Goal: Task Accomplishment & Management: Manage account settings

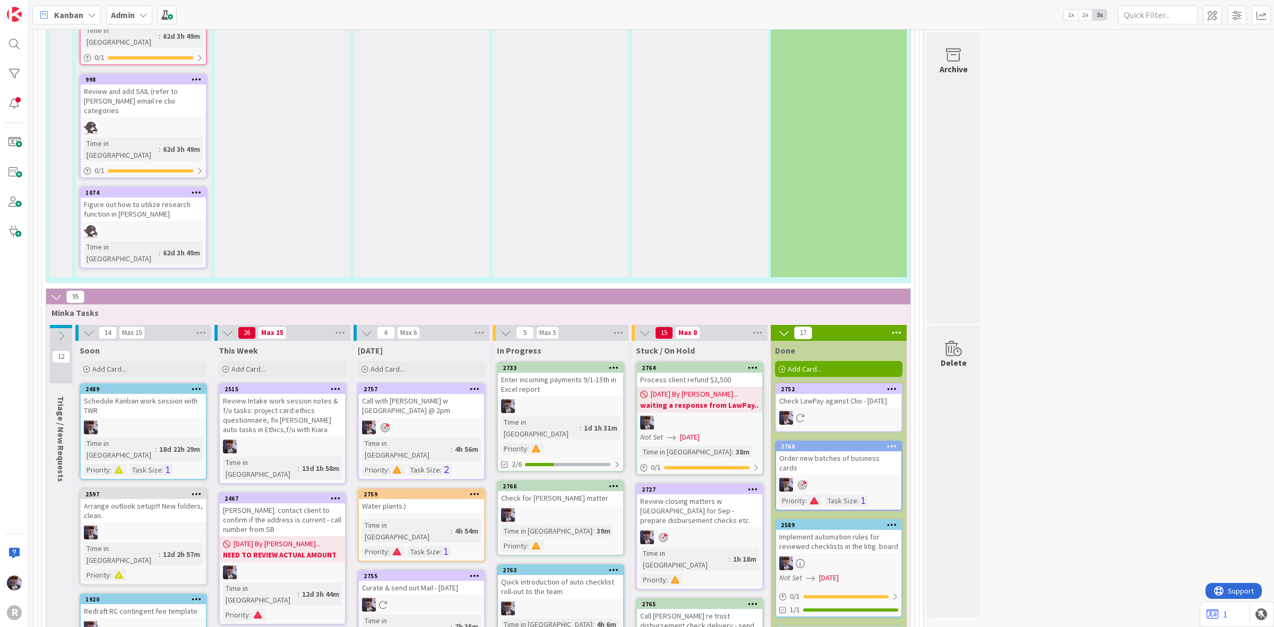
click at [135, 16] on div "Admin" at bounding box center [129, 14] width 46 height 19
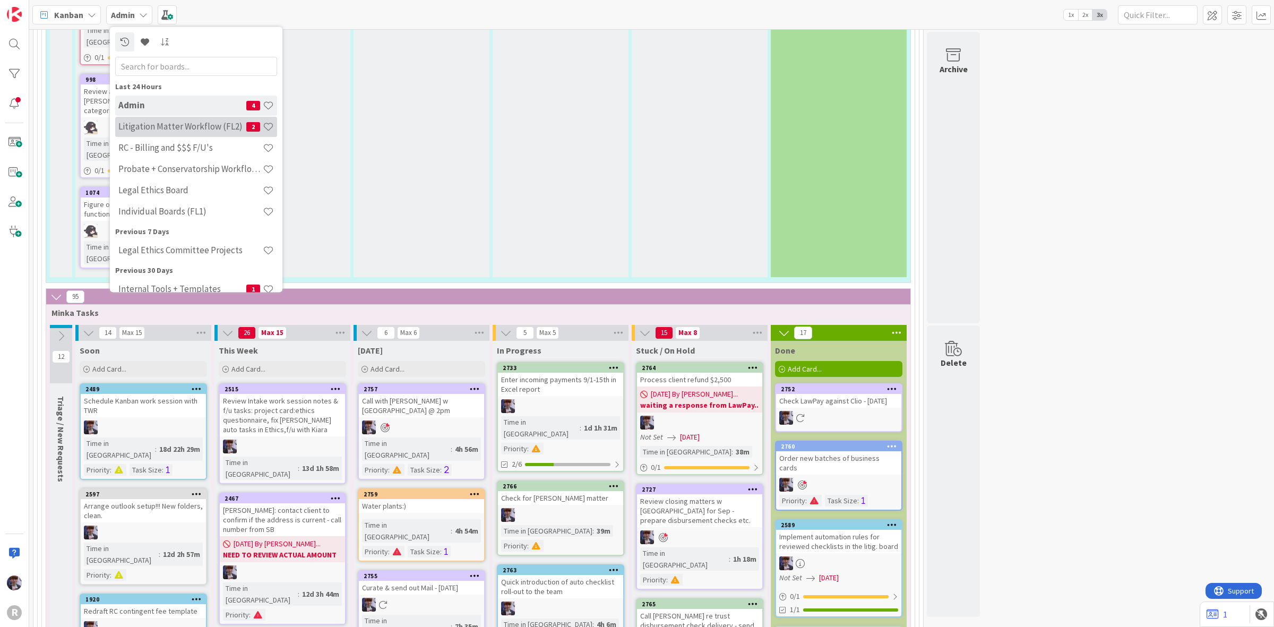
click at [155, 129] on h4 "Litigation Matter Workflow (FL2)" at bounding box center [182, 126] width 128 height 11
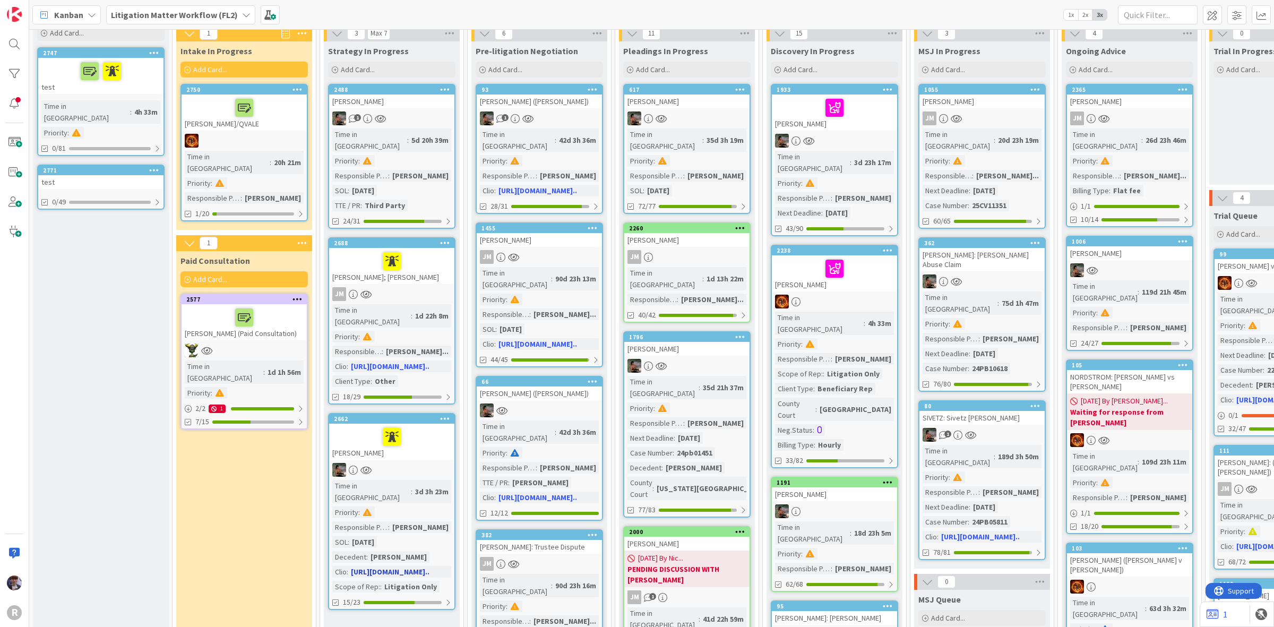
scroll to position [66, 0]
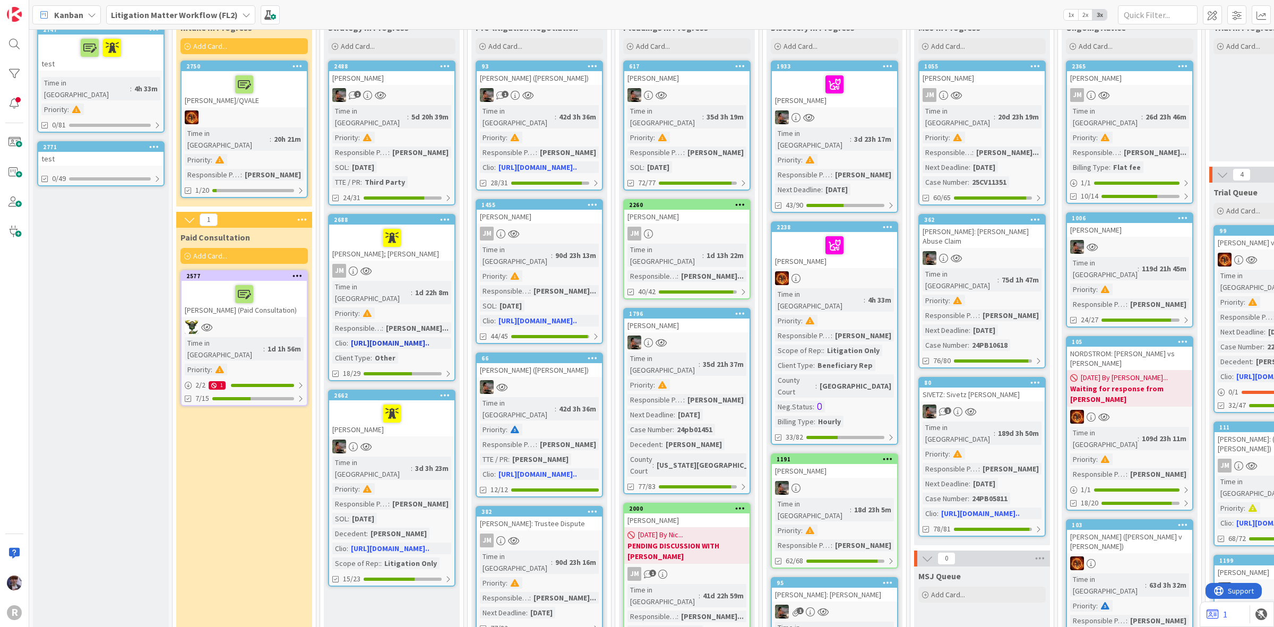
click at [418, 235] on div "[PERSON_NAME]; [PERSON_NAME]" at bounding box center [391, 243] width 125 height 36
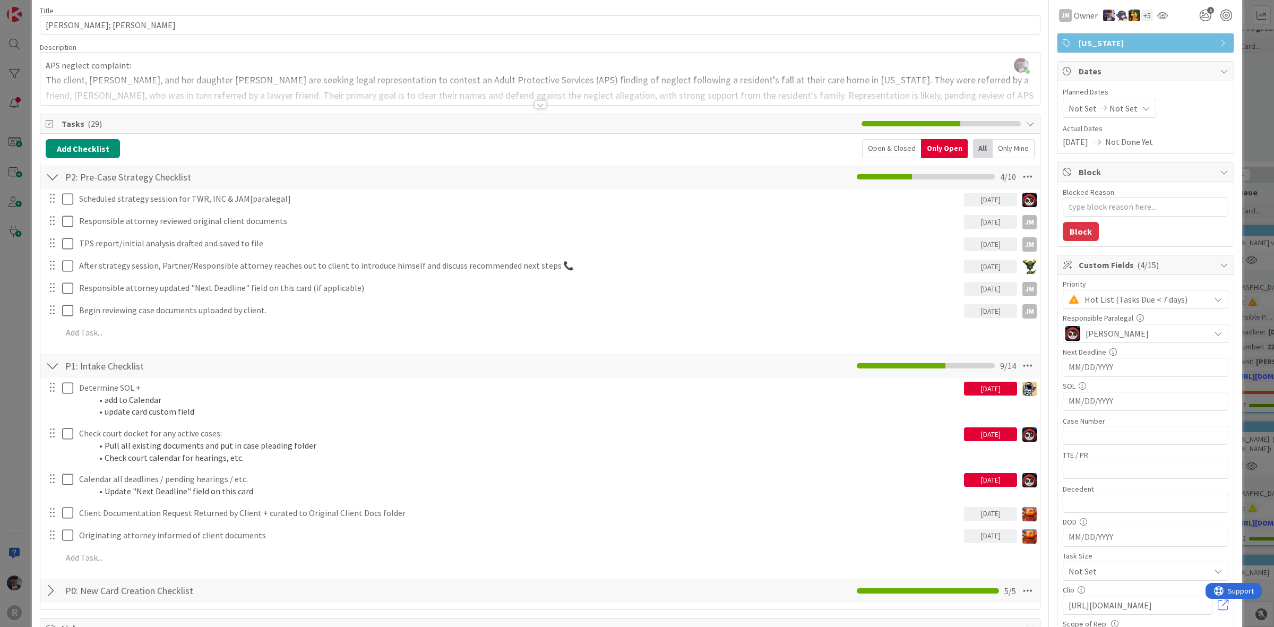
scroll to position [66, 0]
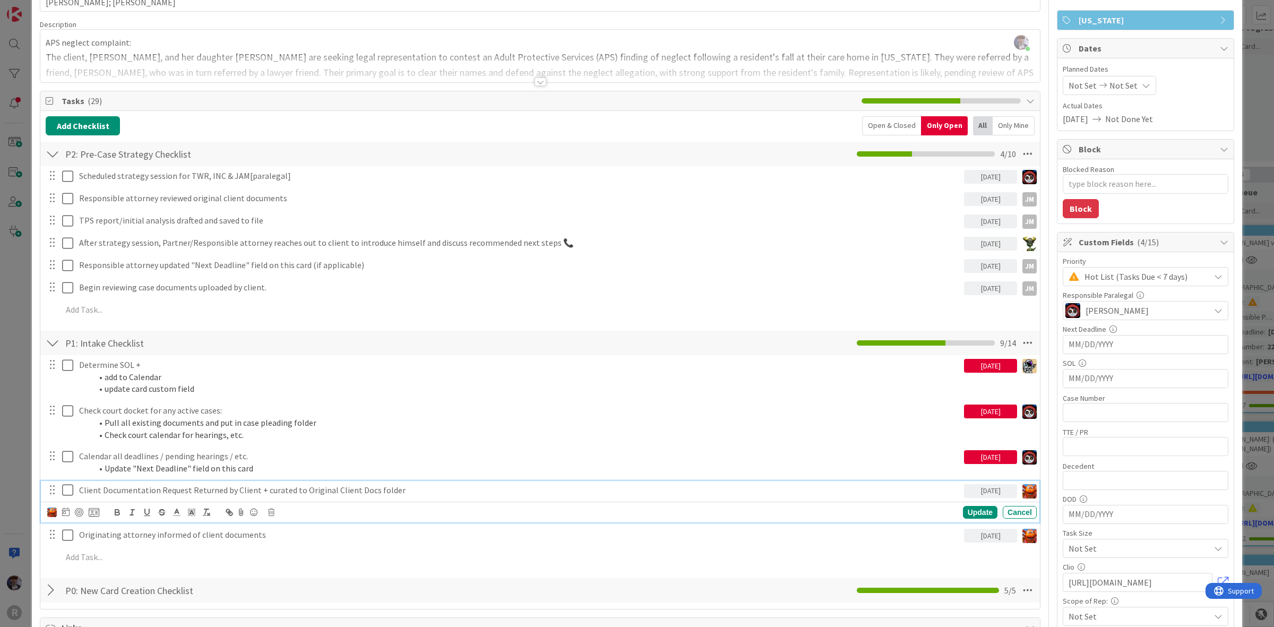
click at [69, 492] on icon at bounding box center [67, 490] width 11 height 13
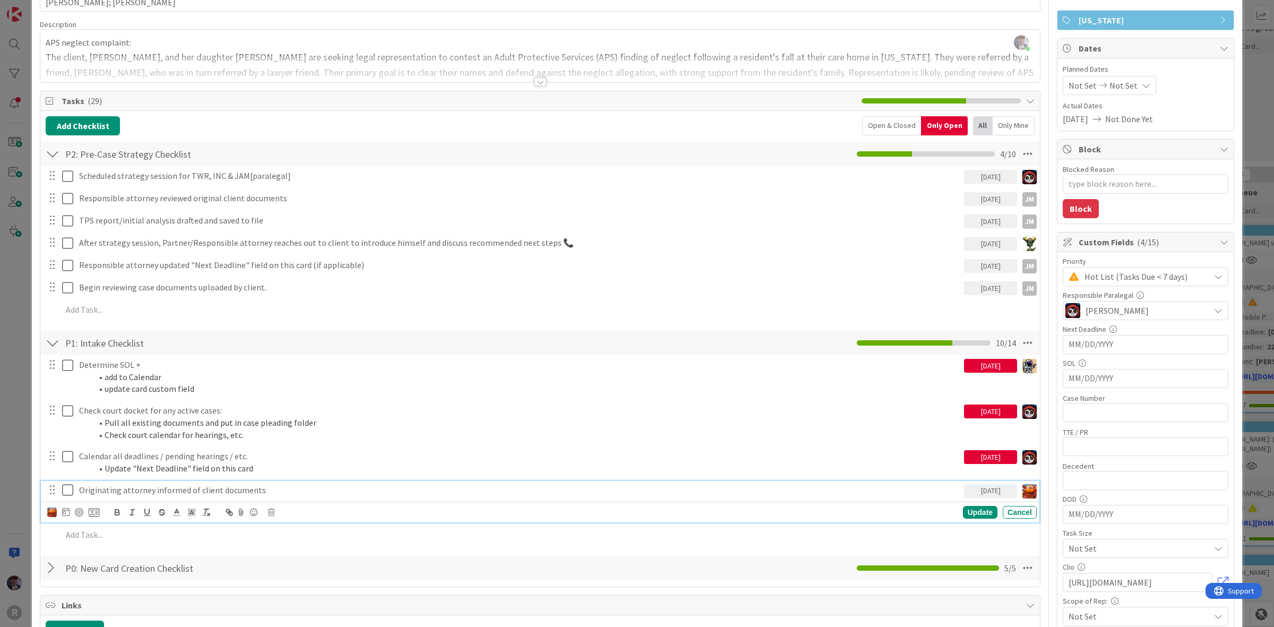
click at [69, 492] on icon at bounding box center [67, 490] width 11 height 13
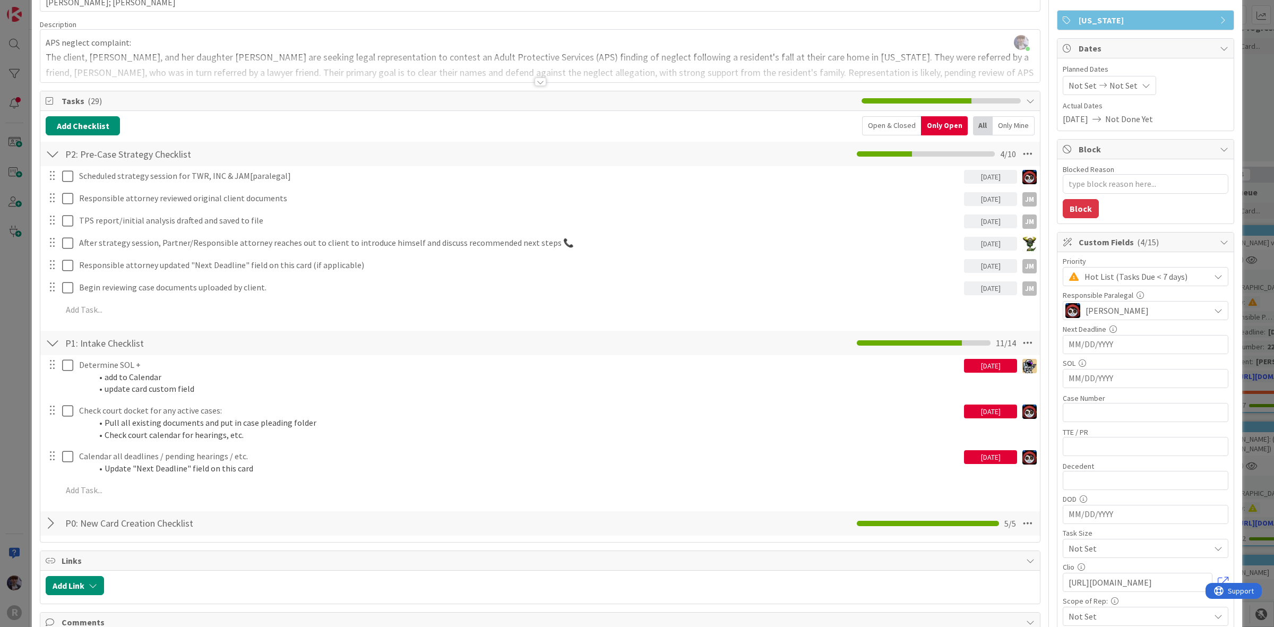
click at [20, 445] on div "ID 2688 Litigation Matter Workflow (FL2) Strategy In Progress Title 14 / 128 AG…" at bounding box center [637, 313] width 1274 height 627
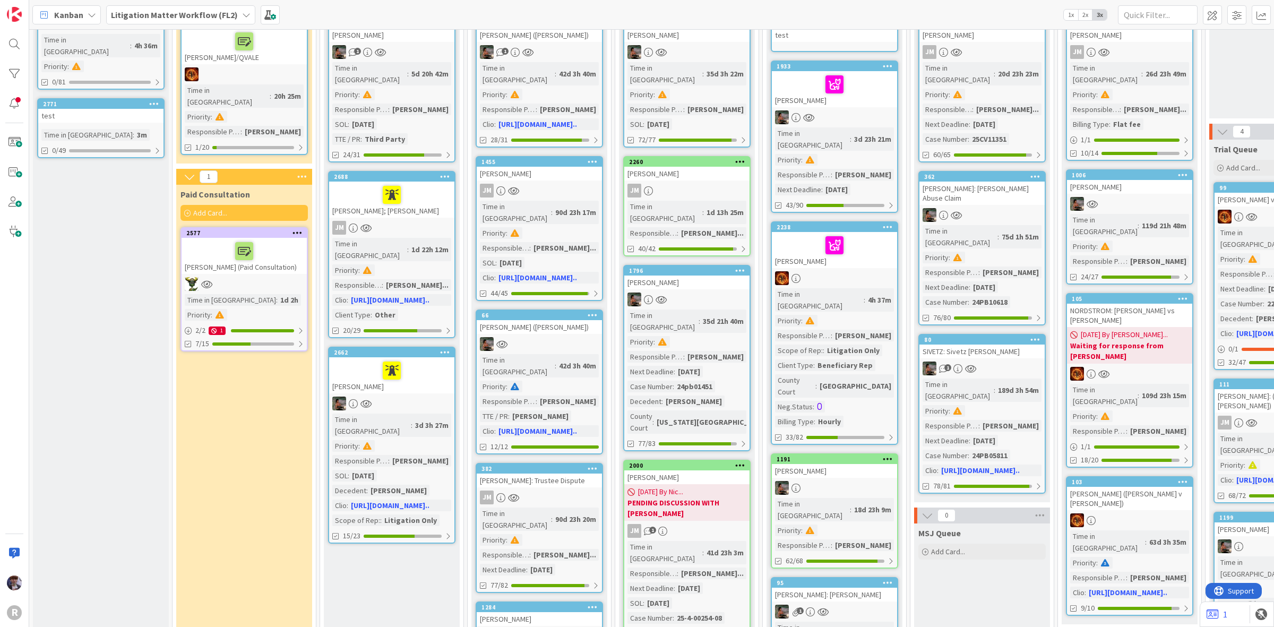
scroll to position [66, 0]
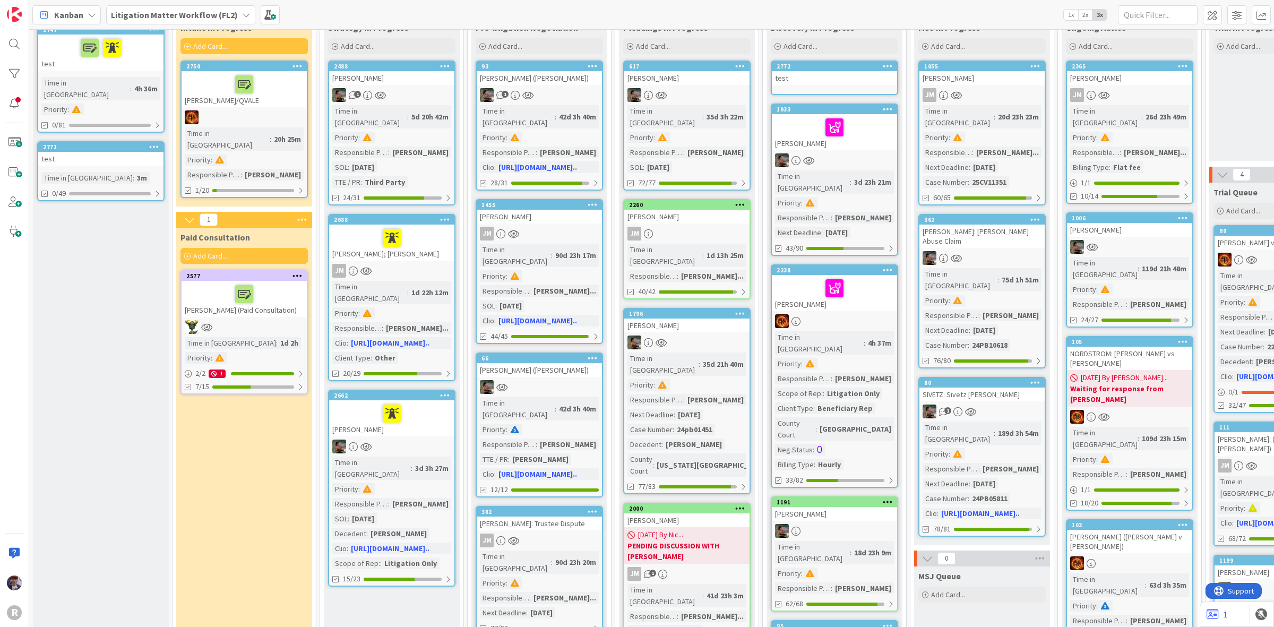
click at [832, 75] on div "test" at bounding box center [834, 78] width 125 height 14
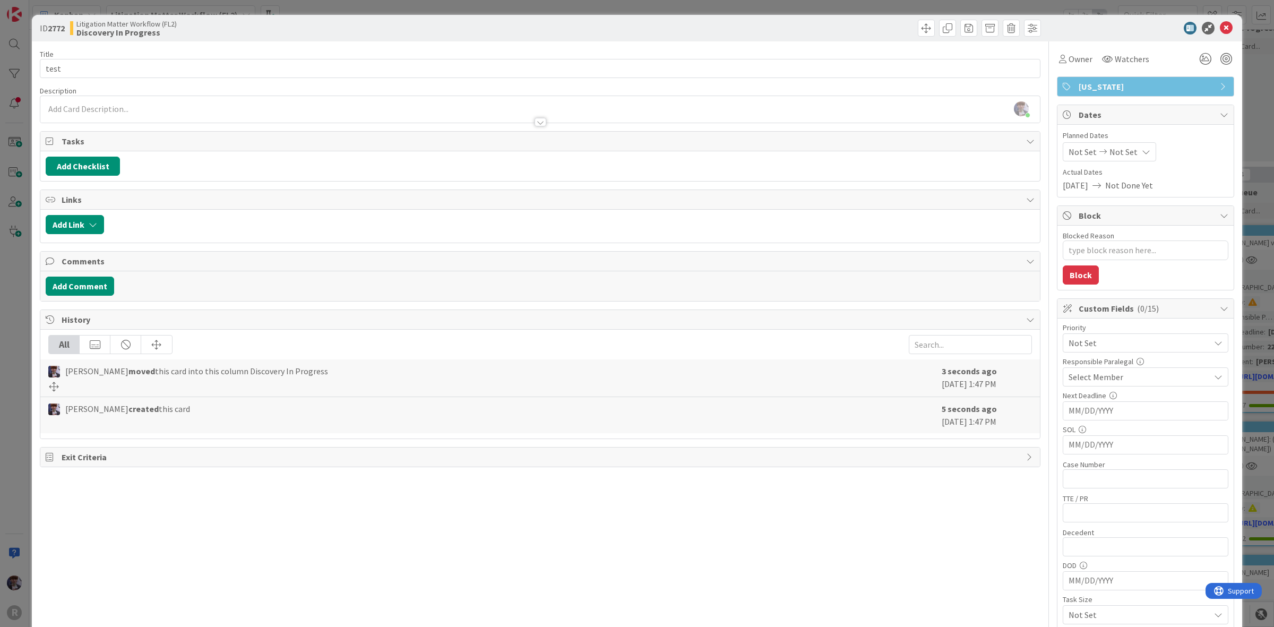
click at [4, 332] on div "ID 2772 Litigation Matter Workflow (FL2) Discovery In Progress Title 4 / 128 te…" at bounding box center [637, 313] width 1274 height 627
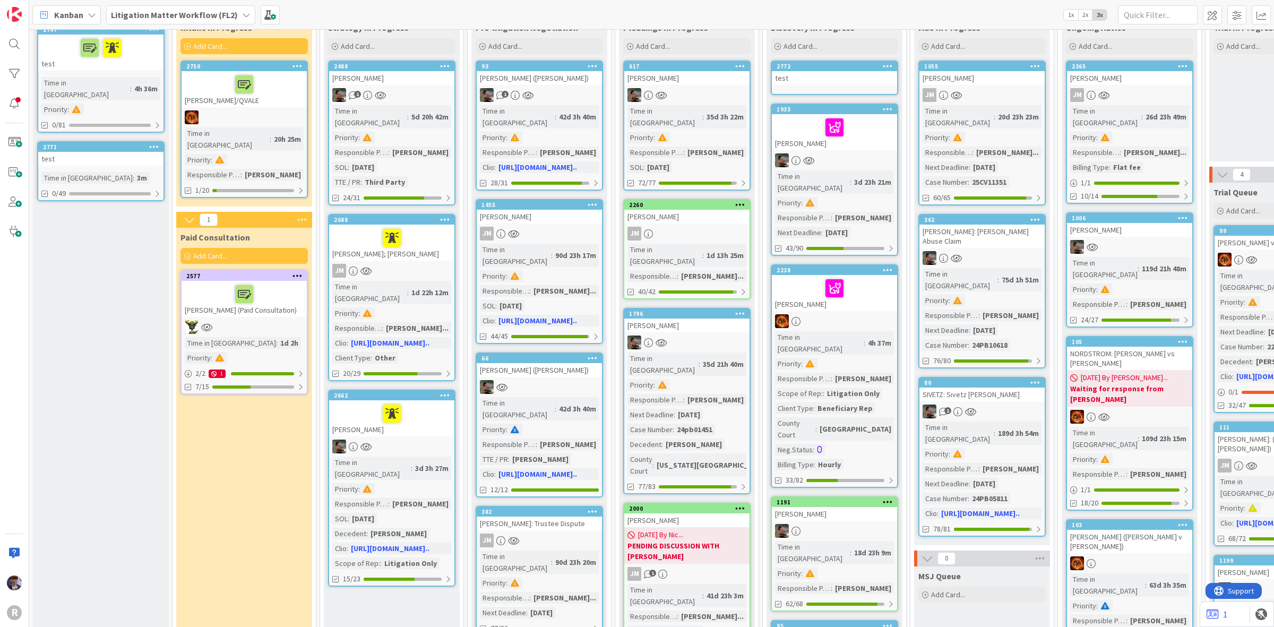
click at [888, 63] on icon at bounding box center [888, 65] width 10 height 7
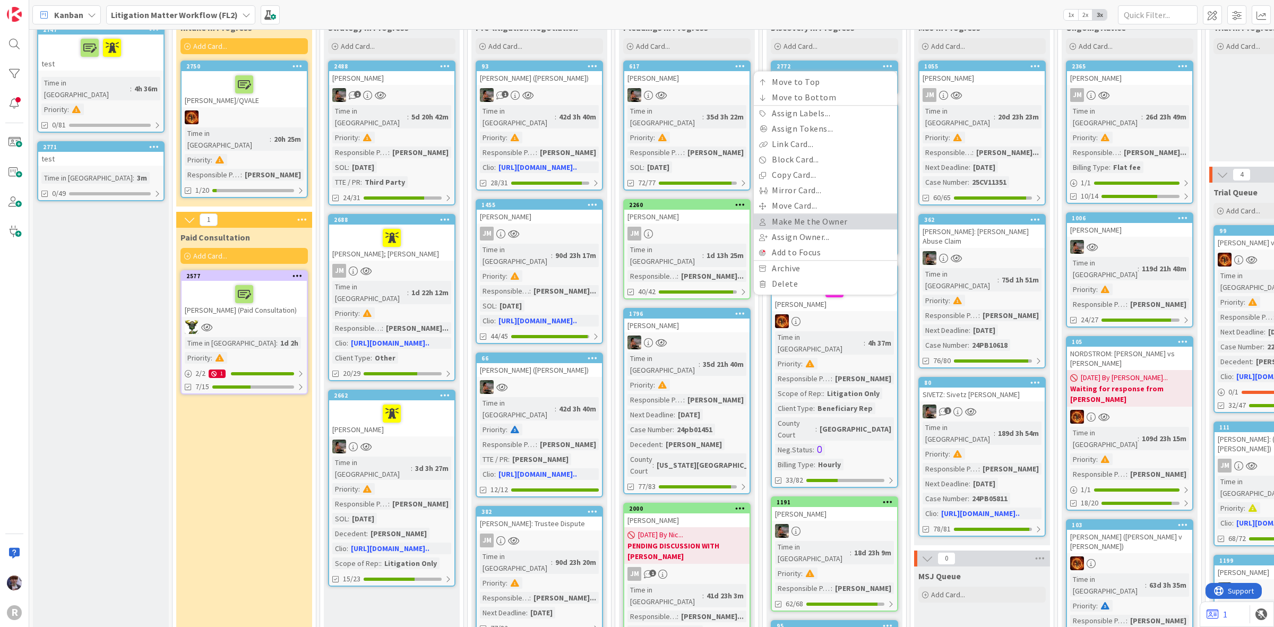
click at [819, 220] on link "Make Me the Owner" at bounding box center [825, 221] width 143 height 15
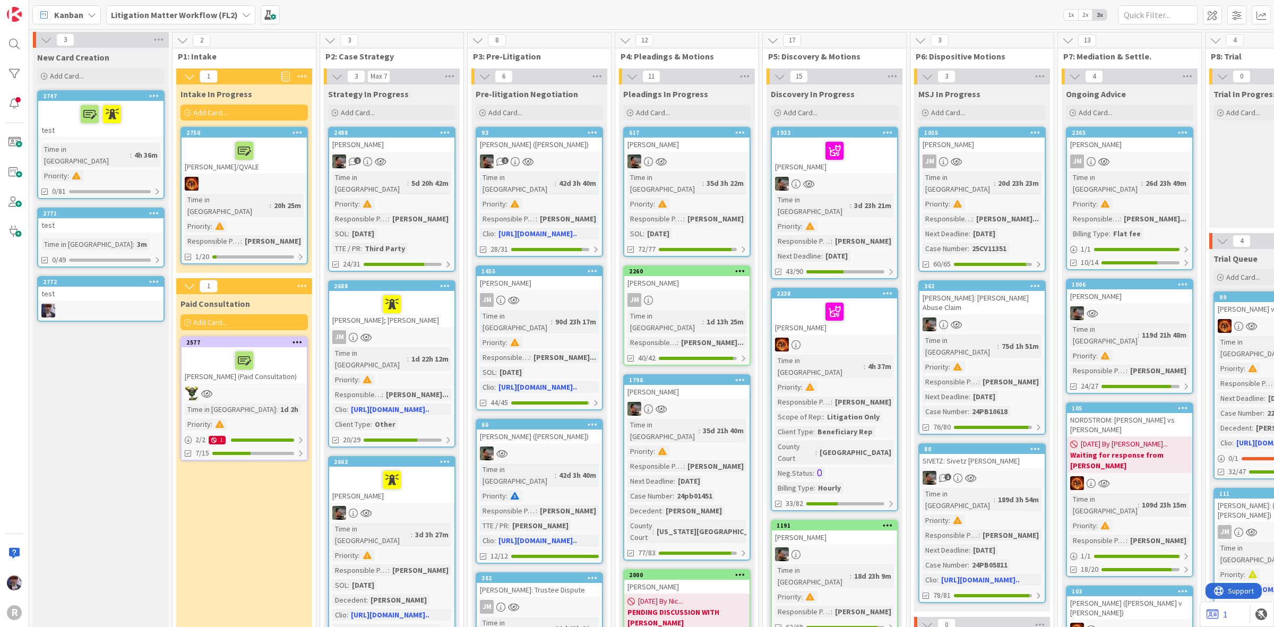
click at [120, 287] on div "test" at bounding box center [100, 294] width 125 height 14
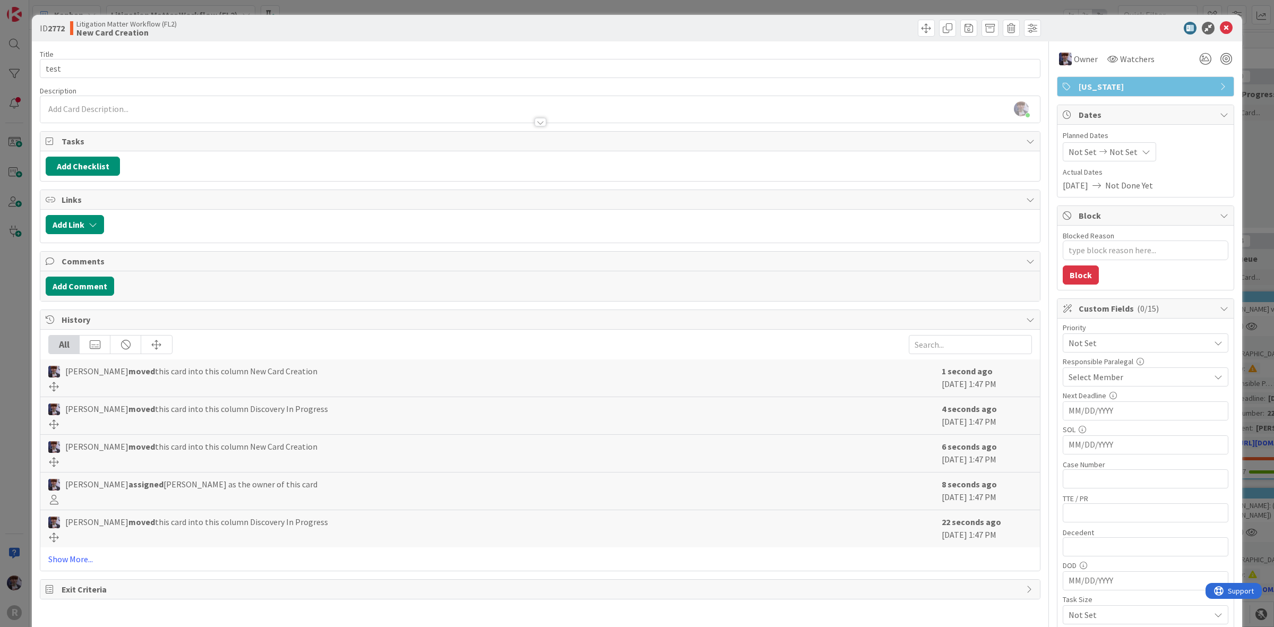
click at [1139, 86] on span "[US_STATE]" at bounding box center [1147, 86] width 136 height 13
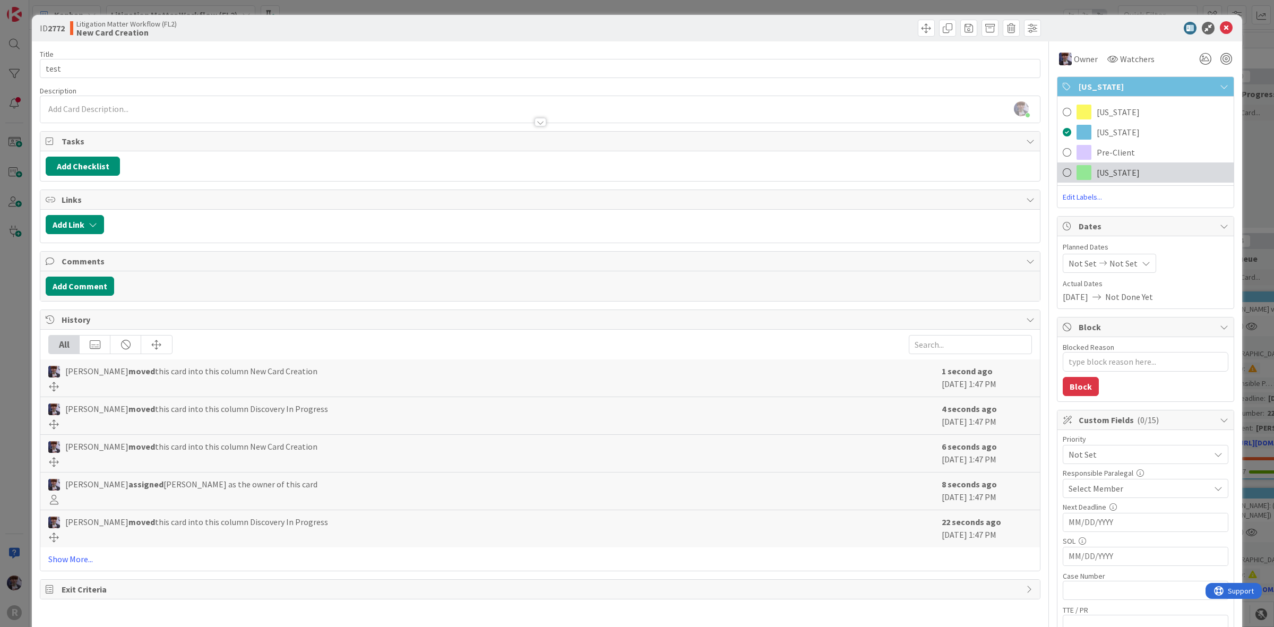
click at [1115, 168] on span "[US_STATE]" at bounding box center [1118, 172] width 43 height 13
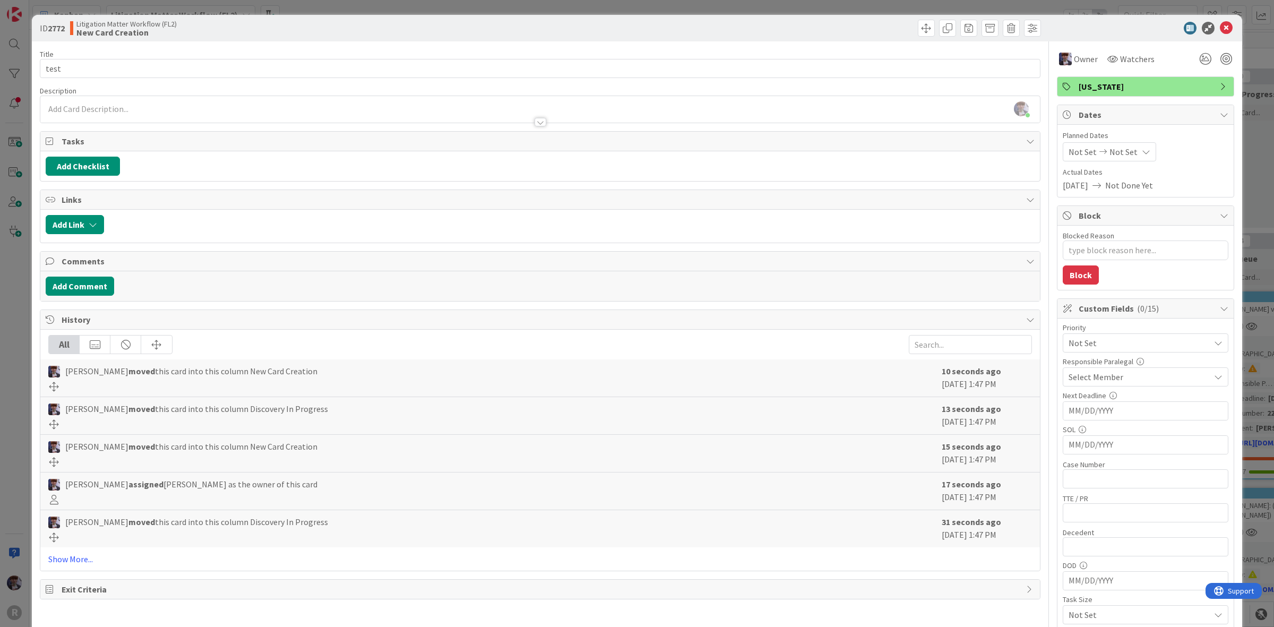
click at [1245, 125] on div "ID 2772 Litigation Matter Workflow (FL2) New Card Creation Title 4 / 128 test D…" at bounding box center [637, 313] width 1274 height 627
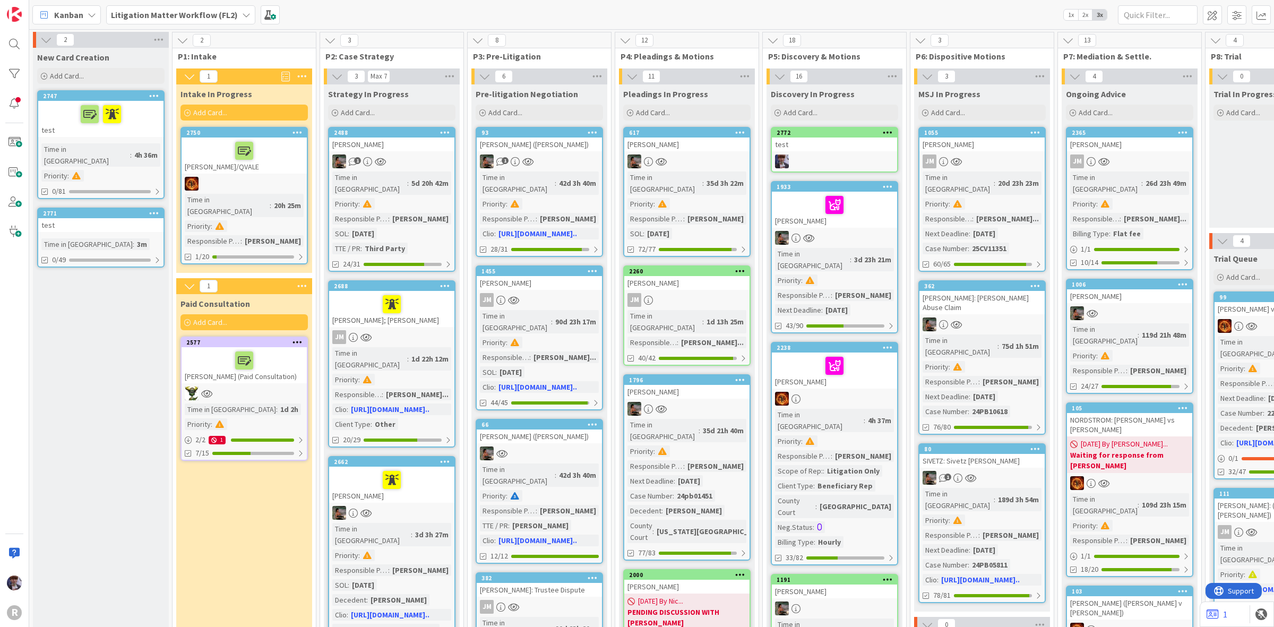
click at [831, 143] on div "test" at bounding box center [834, 144] width 125 height 14
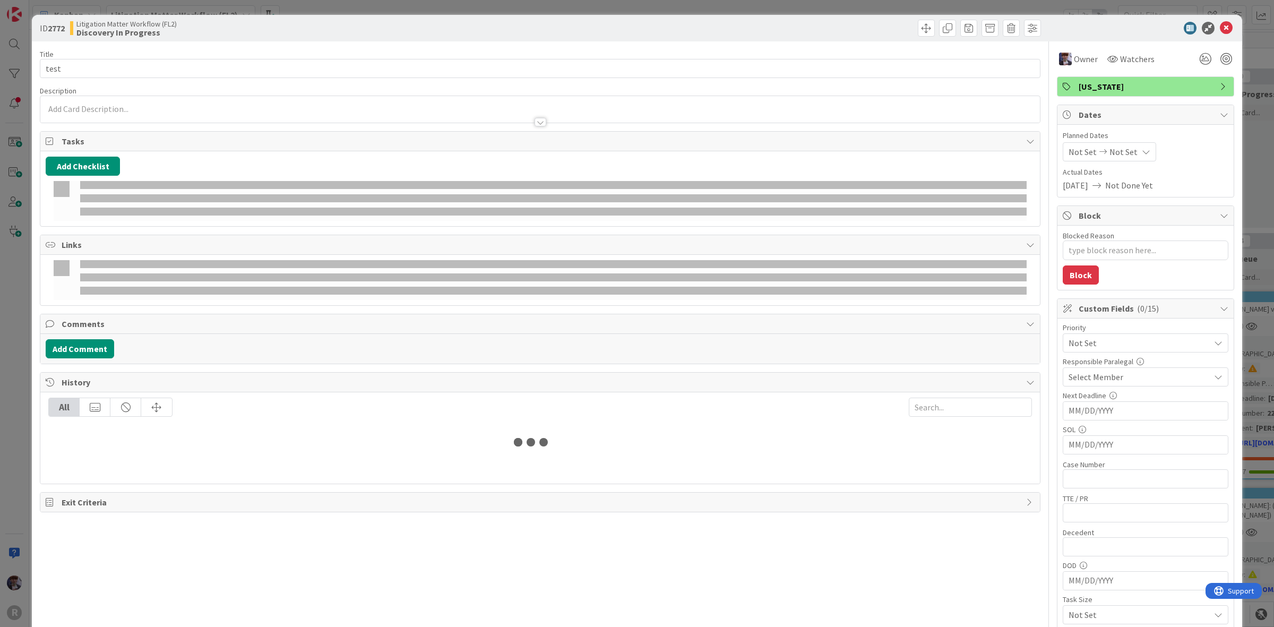
type textarea "x"
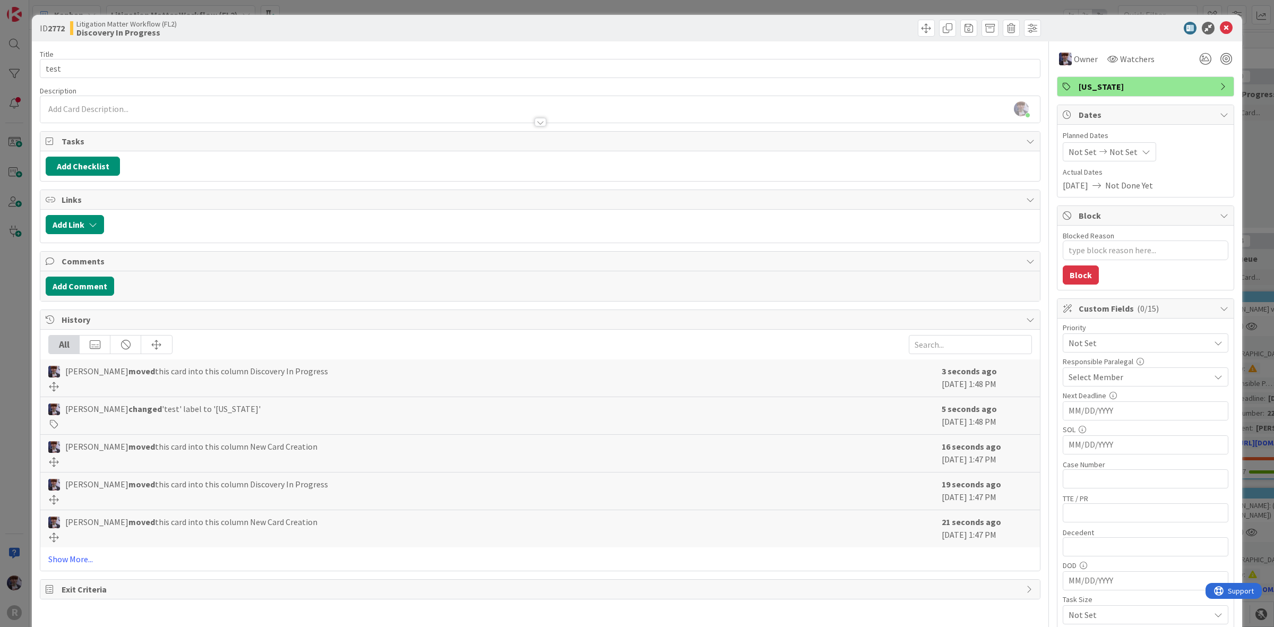
click at [21, 320] on div "ID 2772 Litigation Matter Workflow (FL2) Discovery In Progress Title 4 / 128 te…" at bounding box center [637, 313] width 1274 height 627
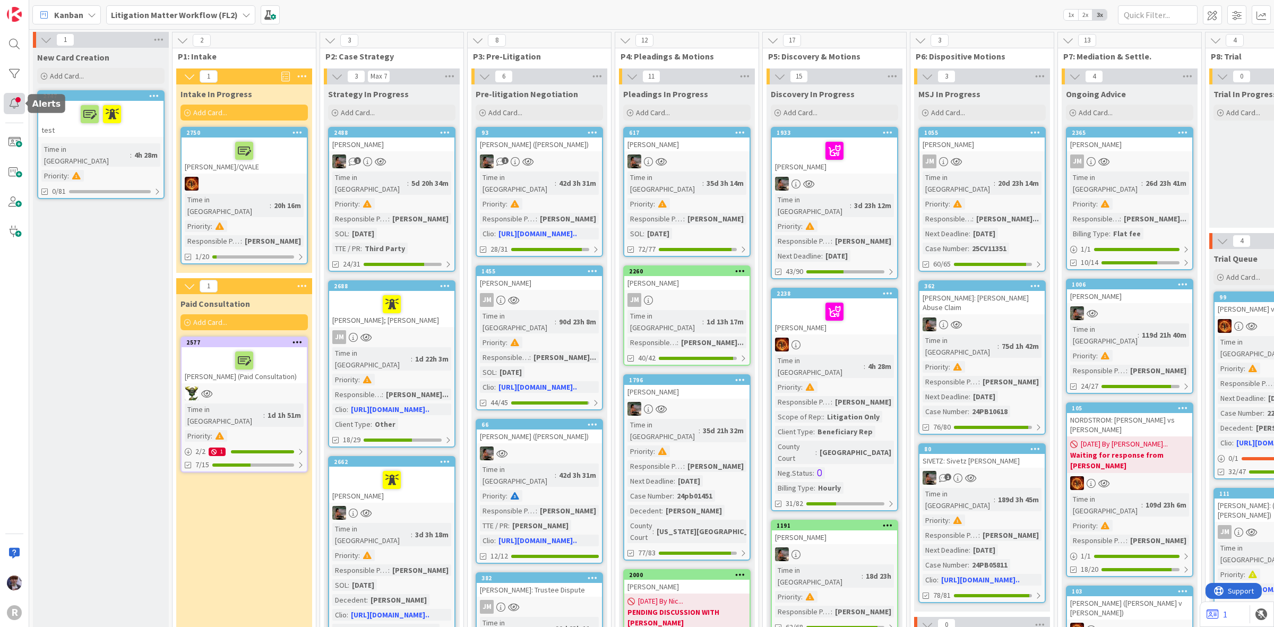
click at [8, 101] on div at bounding box center [14, 103] width 21 height 21
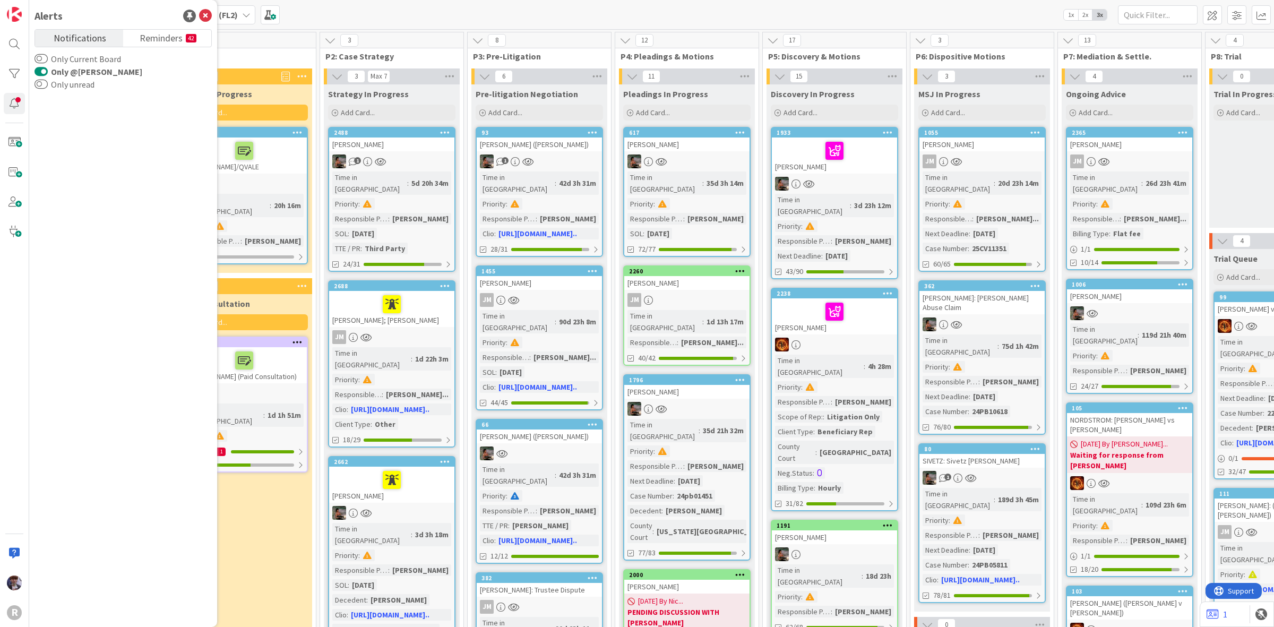
click at [347, 11] on div "Kanban Litigation Matter Workflow (FL2) 1x 2x 3x" at bounding box center [651, 14] width 1245 height 29
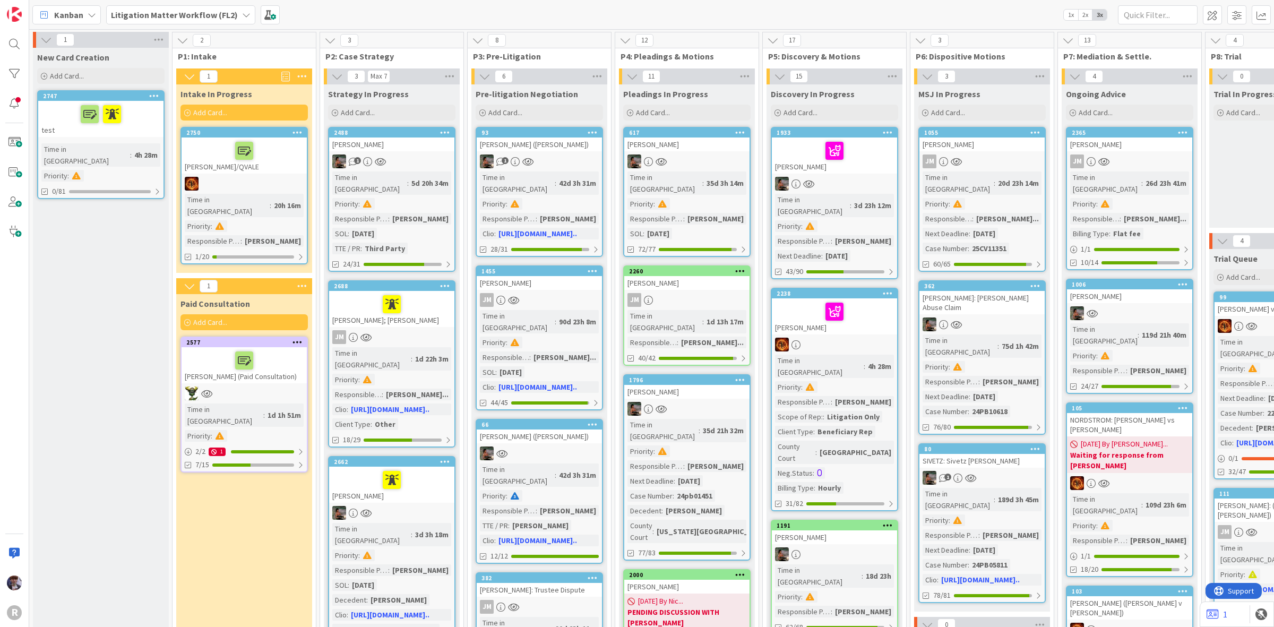
click at [17, 89] on div "R" at bounding box center [14, 313] width 29 height 627
click at [12, 79] on div at bounding box center [14, 73] width 21 height 21
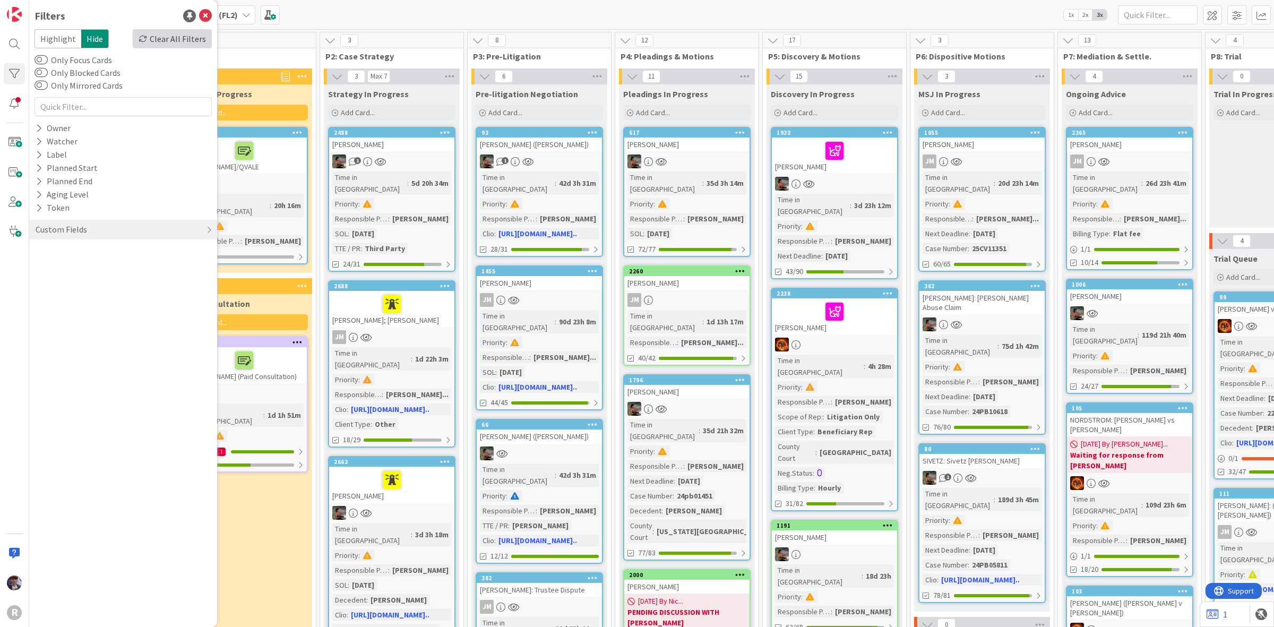
click at [188, 40] on div "Clear All Filters" at bounding box center [172, 38] width 79 height 19
click at [186, 40] on div "Clear All Filters" at bounding box center [172, 38] width 79 height 19
click at [207, 14] on icon at bounding box center [205, 16] width 13 height 13
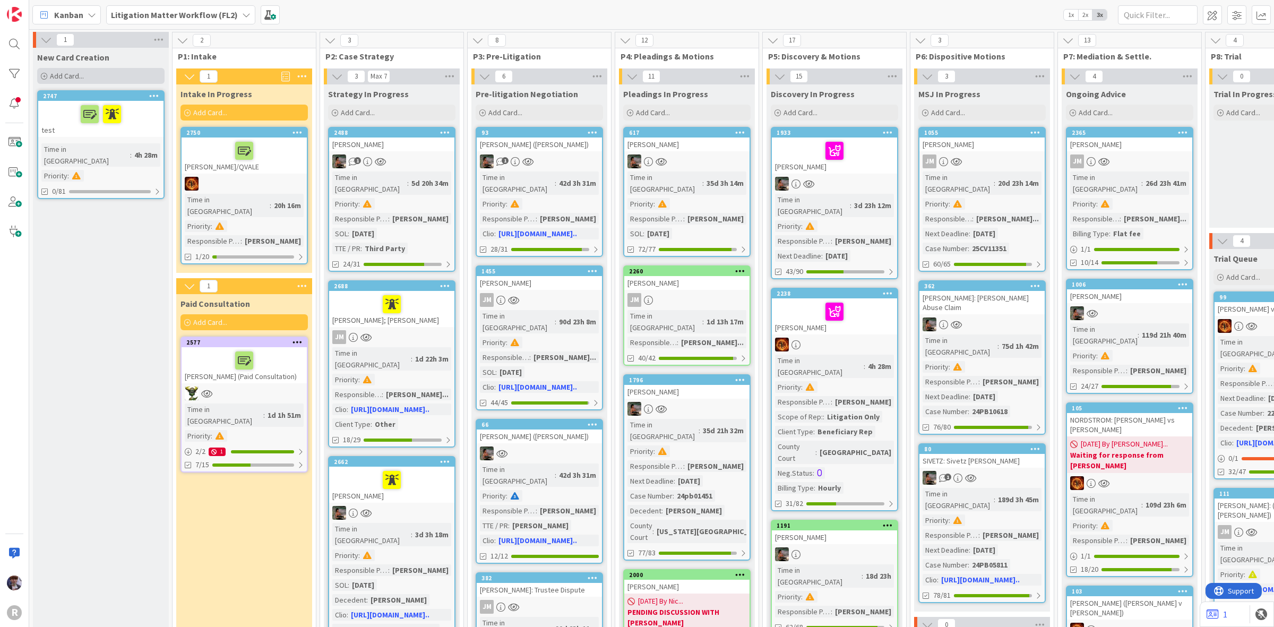
click at [108, 83] on div "Add Card..." at bounding box center [100, 76] width 127 height 16
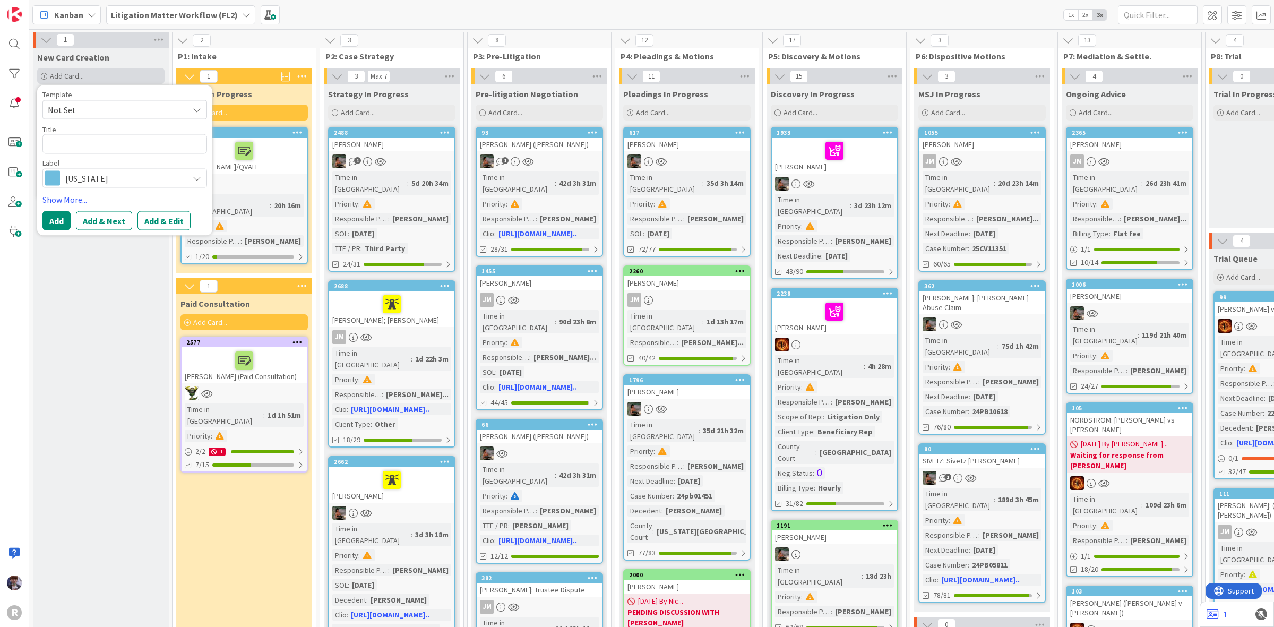
type textarea "x"
type textarea "t"
type textarea "x"
type textarea "te"
type textarea "x"
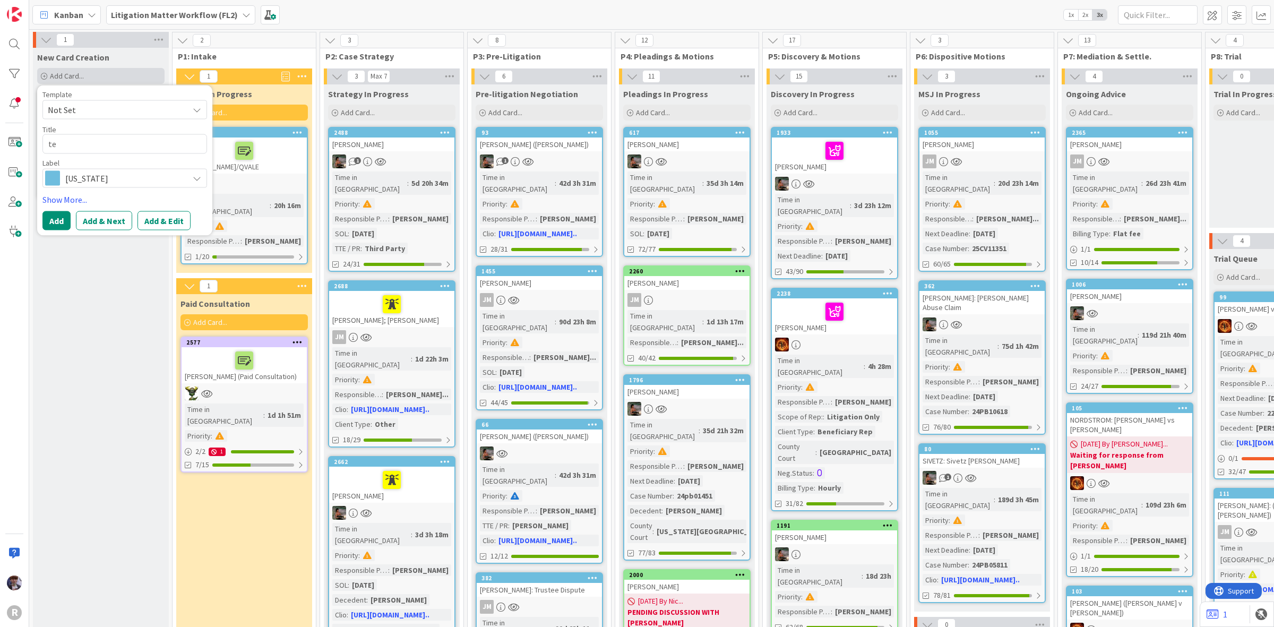
type textarea "tes"
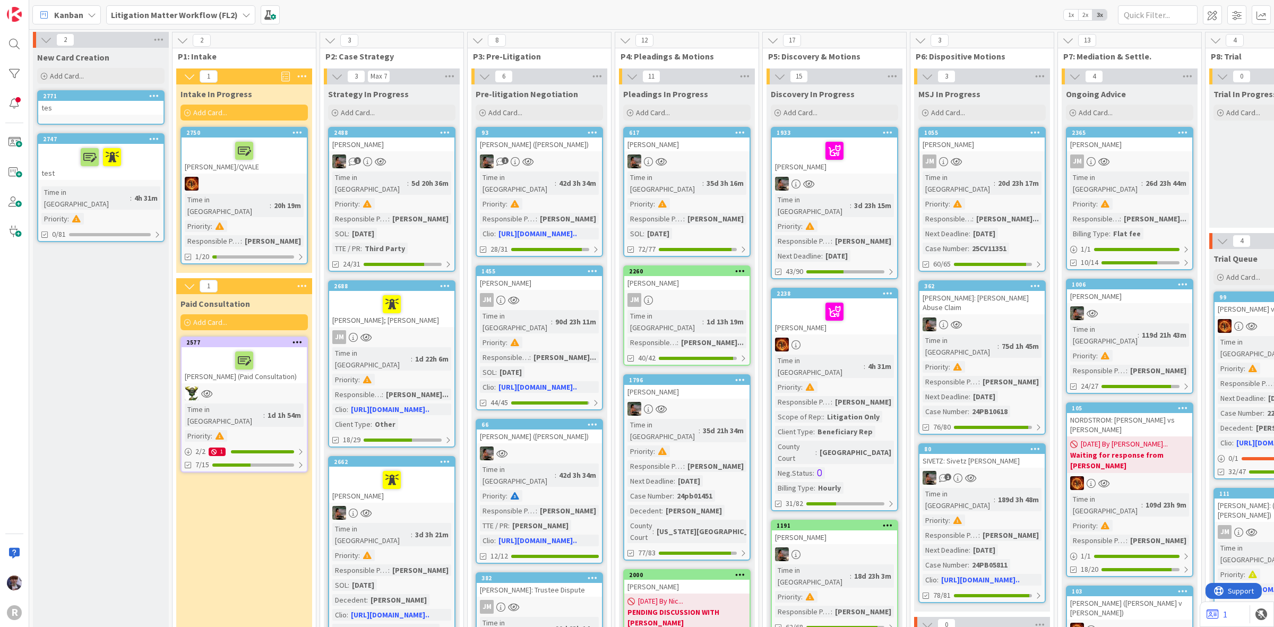
click at [96, 106] on div "tes" at bounding box center [100, 108] width 125 height 14
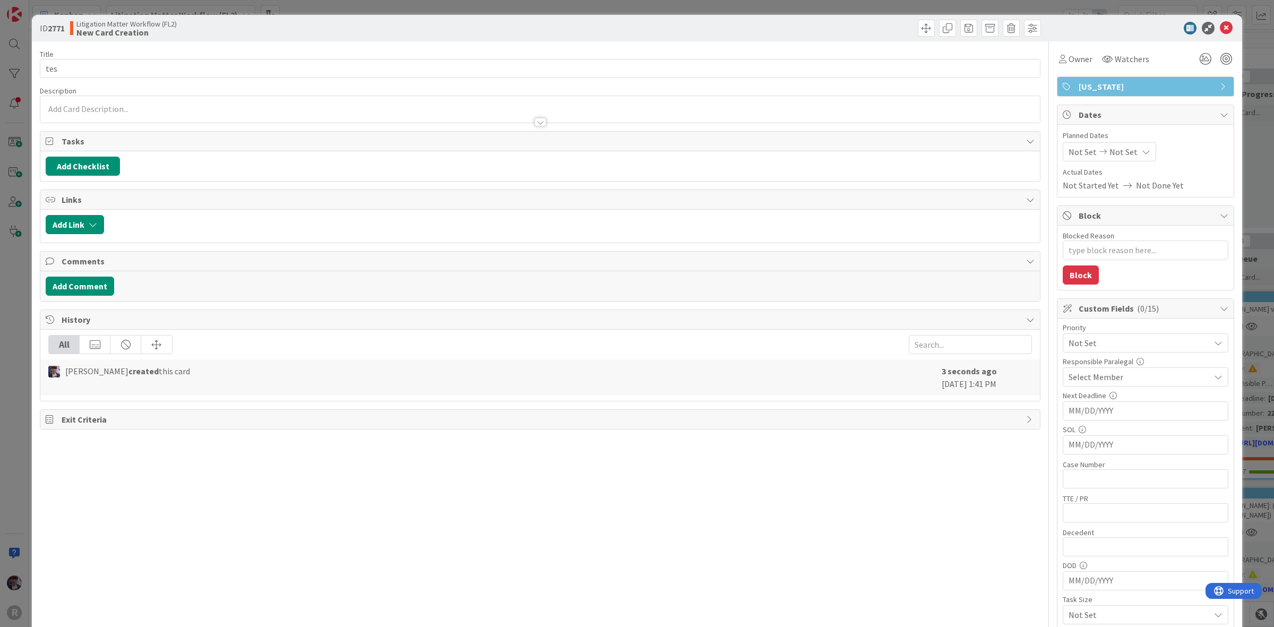
type textarea "x"
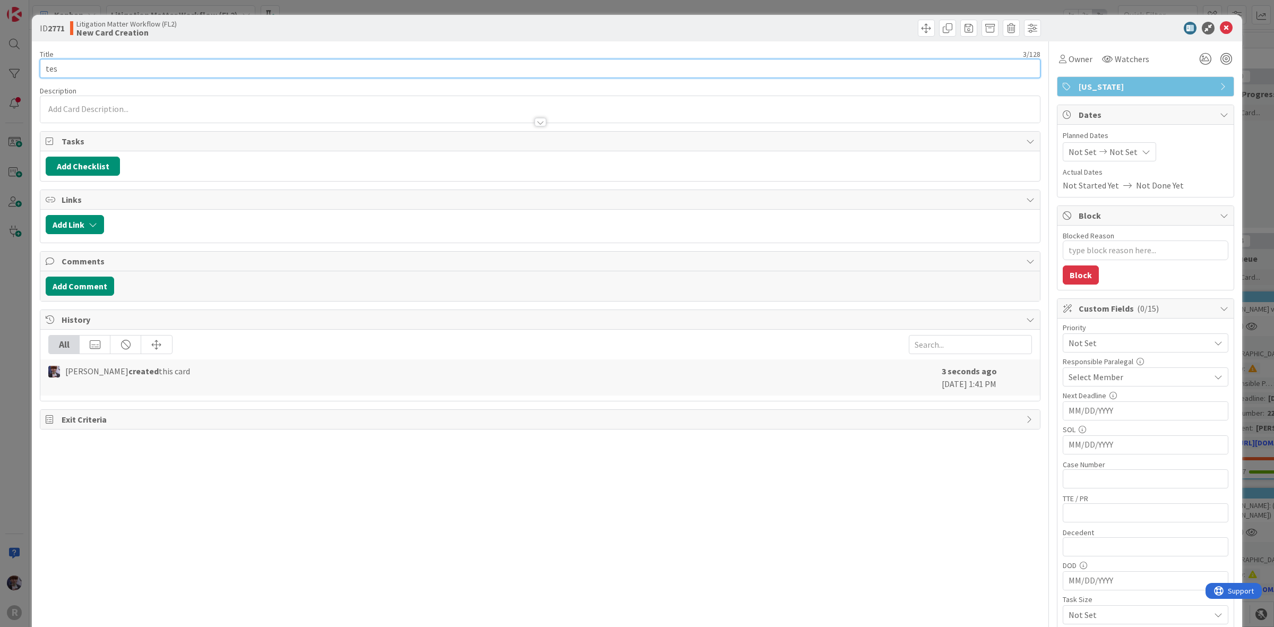
click at [105, 65] on input "tes" at bounding box center [540, 68] width 1001 height 19
type input "test"
type textarea "x"
type input "test"
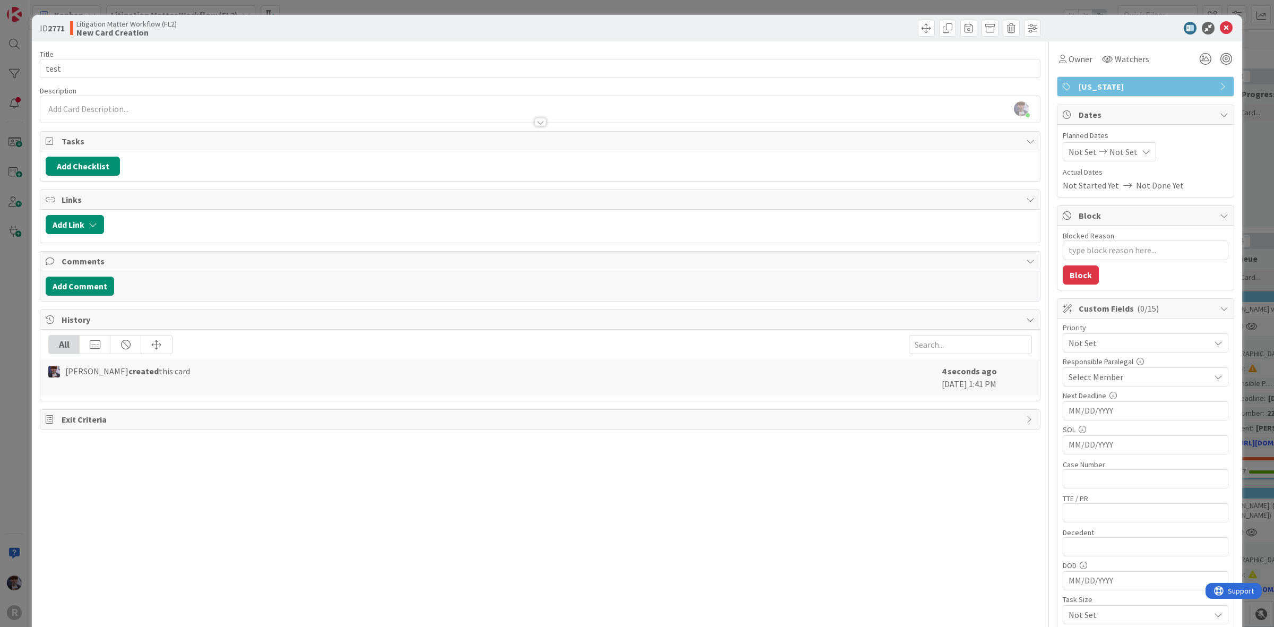
click at [23, 258] on div "ID 2771 Litigation Matter Workflow (FL2) New Card Creation Title 4 / 128 test D…" at bounding box center [637, 313] width 1274 height 627
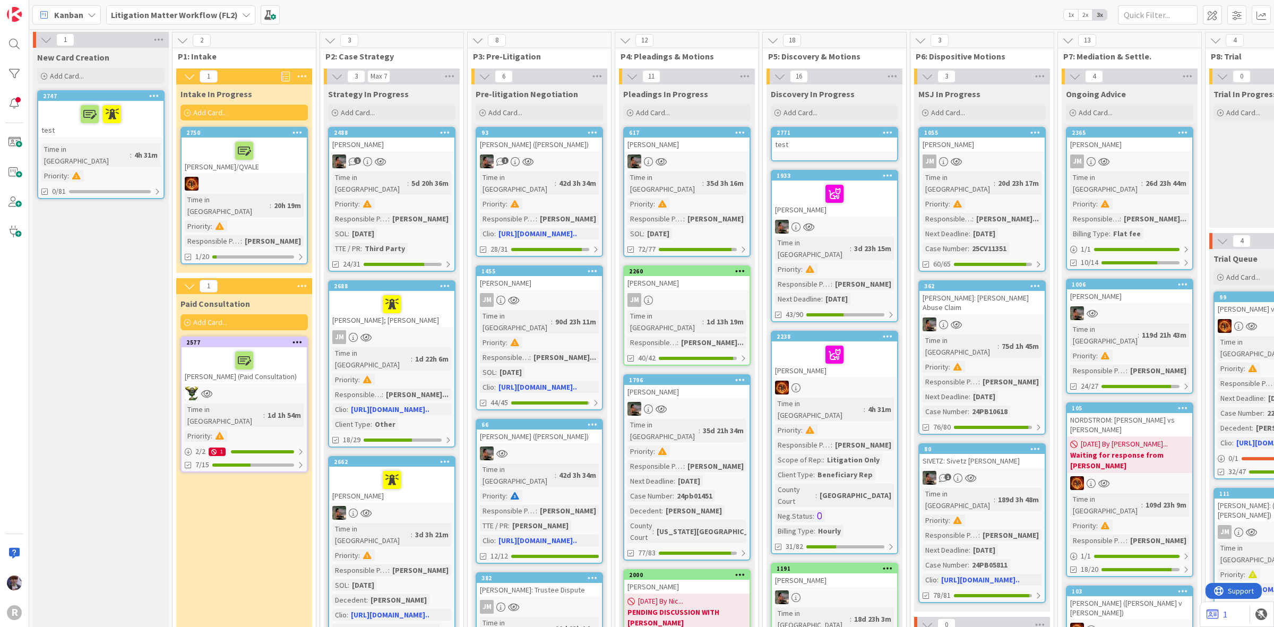
click at [831, 144] on div "test" at bounding box center [834, 144] width 125 height 14
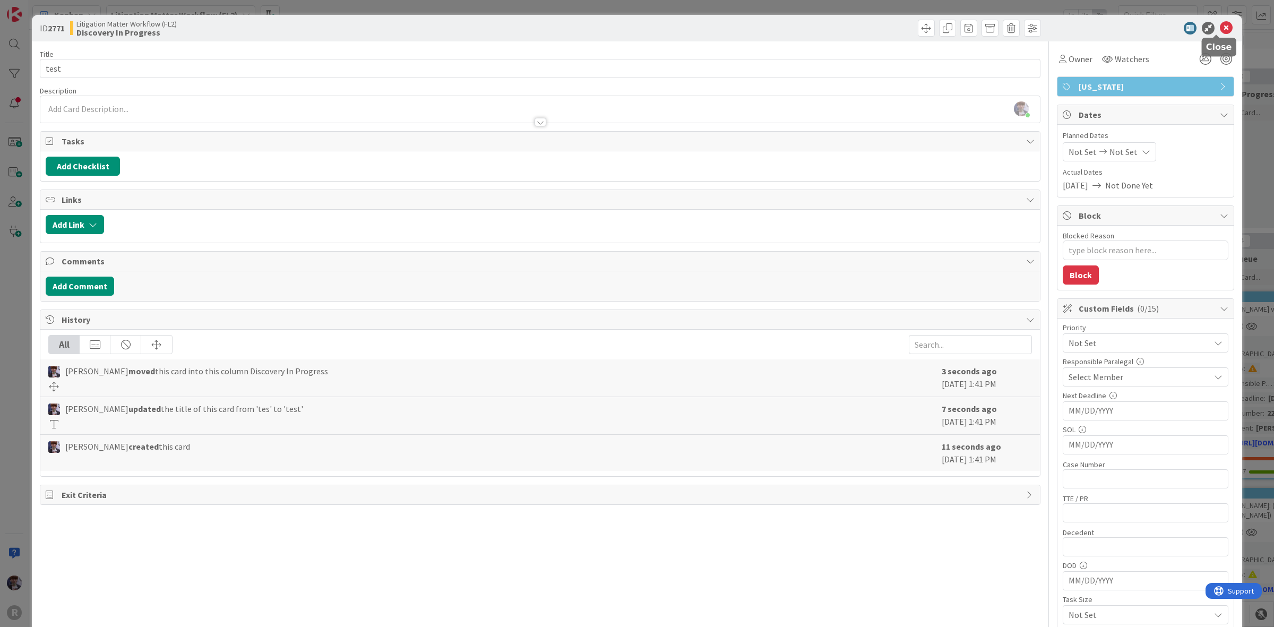
click at [1220, 24] on icon at bounding box center [1226, 28] width 13 height 13
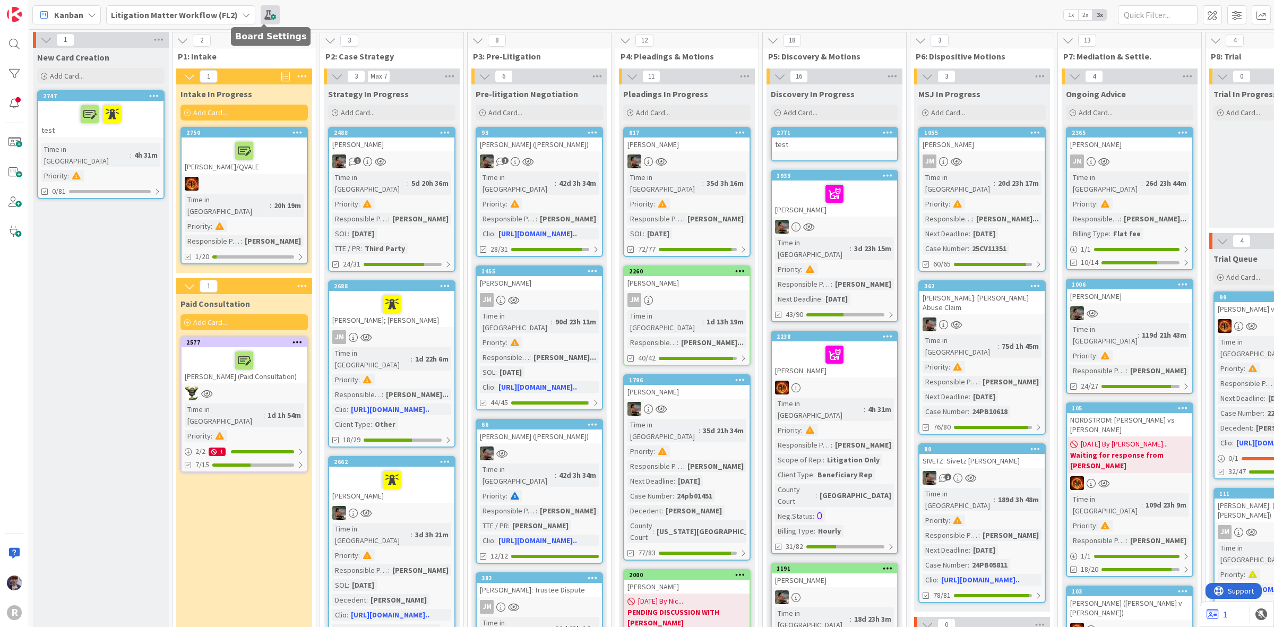
click at [265, 20] on span at bounding box center [270, 14] width 19 height 19
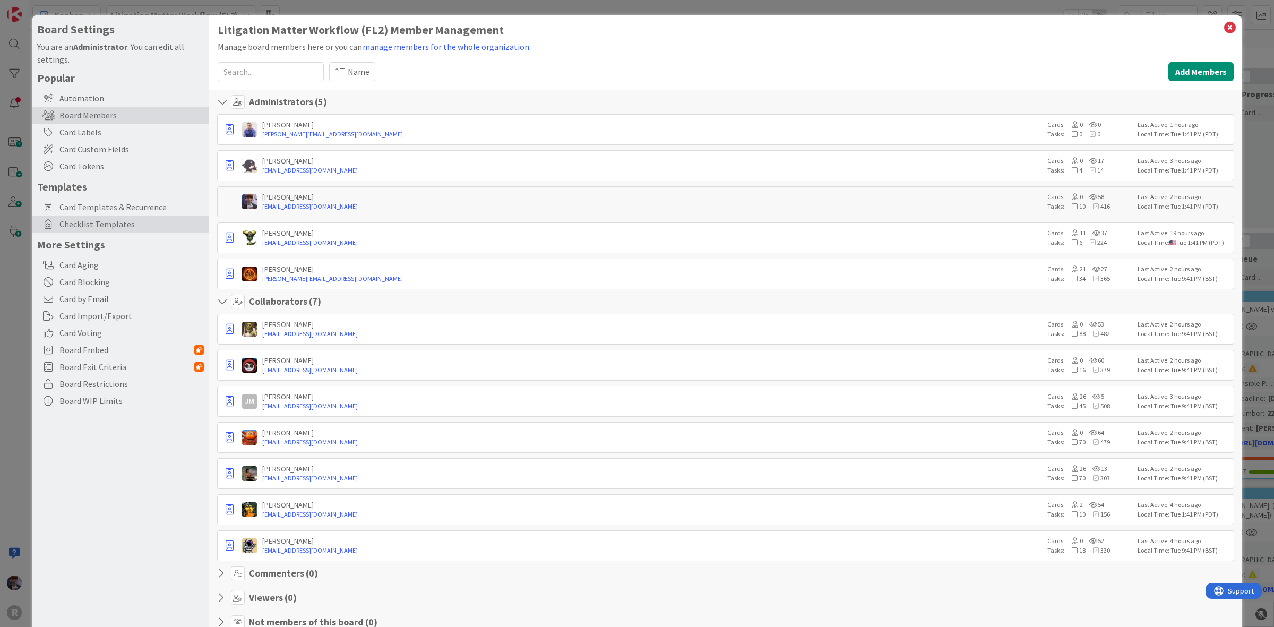
click at [97, 219] on span "Checklist Templates" at bounding box center [131, 224] width 144 height 13
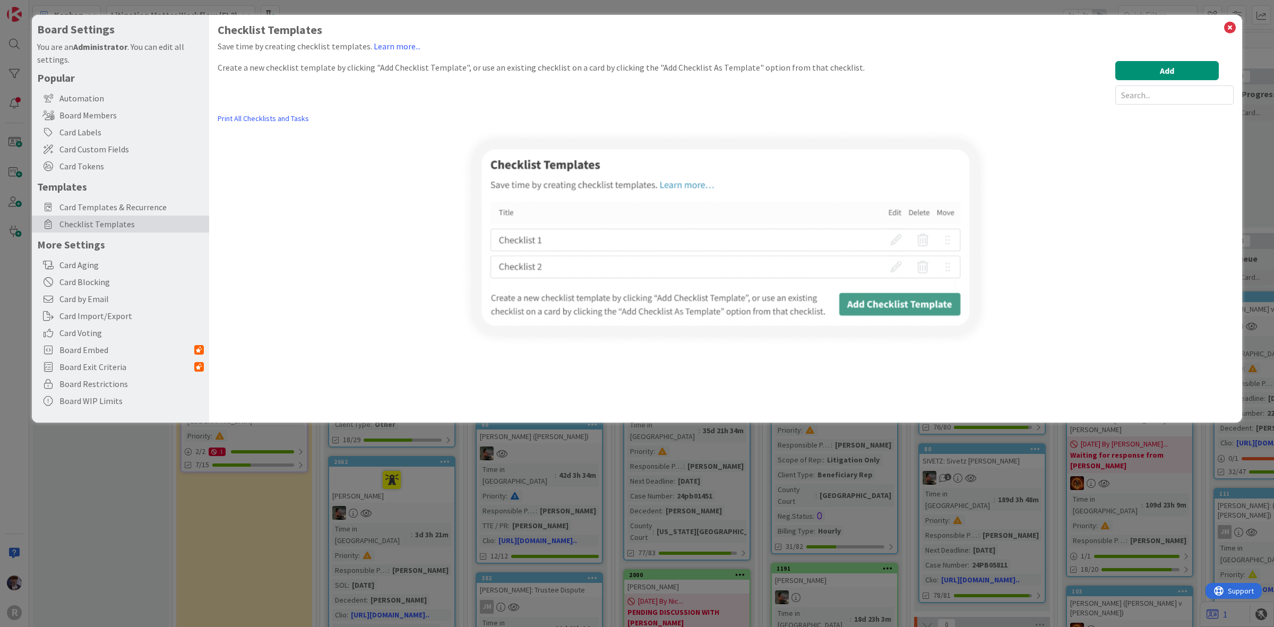
click at [97, 219] on span "Checklist Templates" at bounding box center [131, 224] width 144 height 13
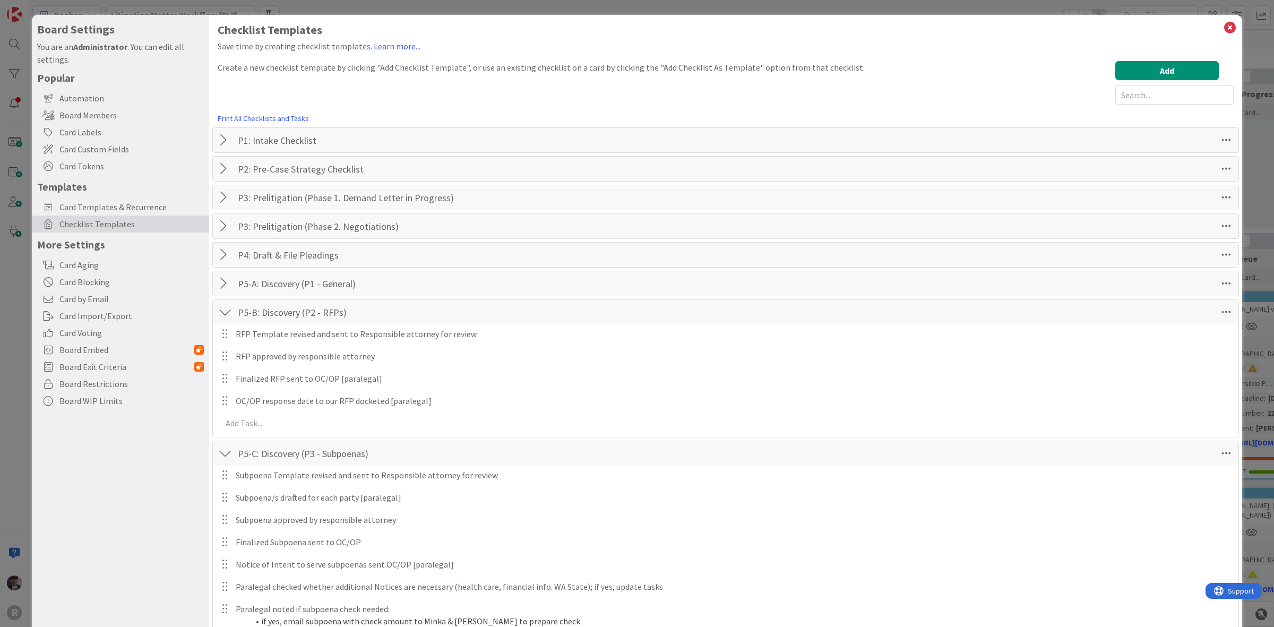
click at [226, 312] on div at bounding box center [225, 312] width 14 height 19
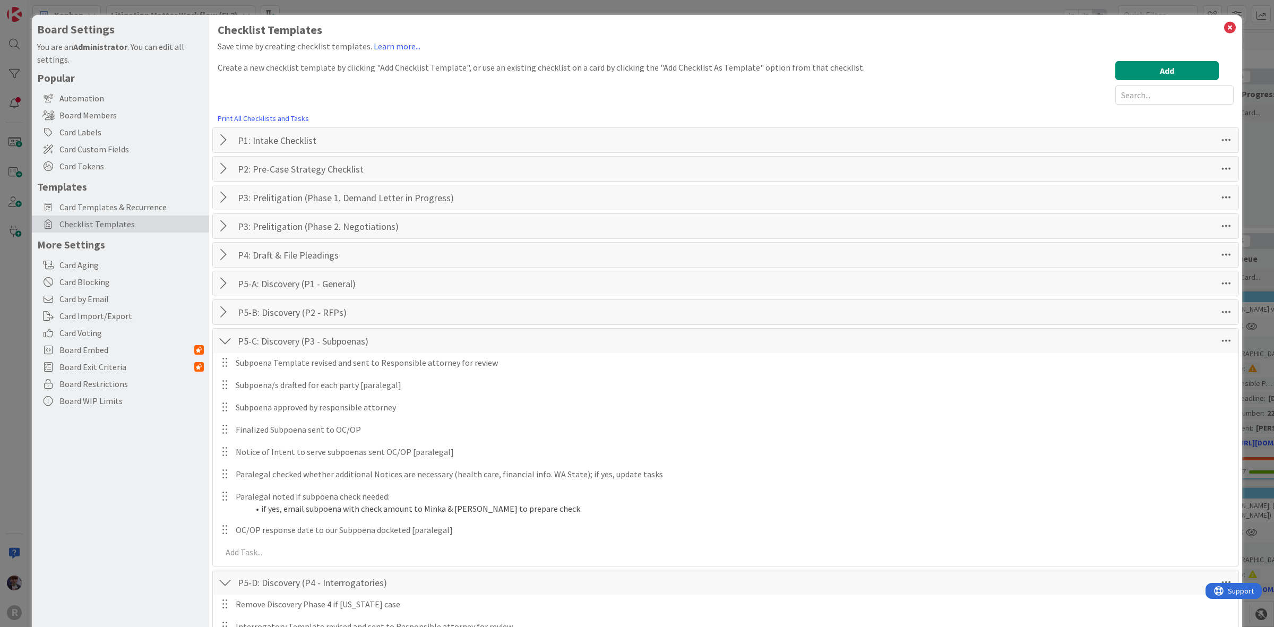
click at [219, 343] on div at bounding box center [225, 340] width 14 height 19
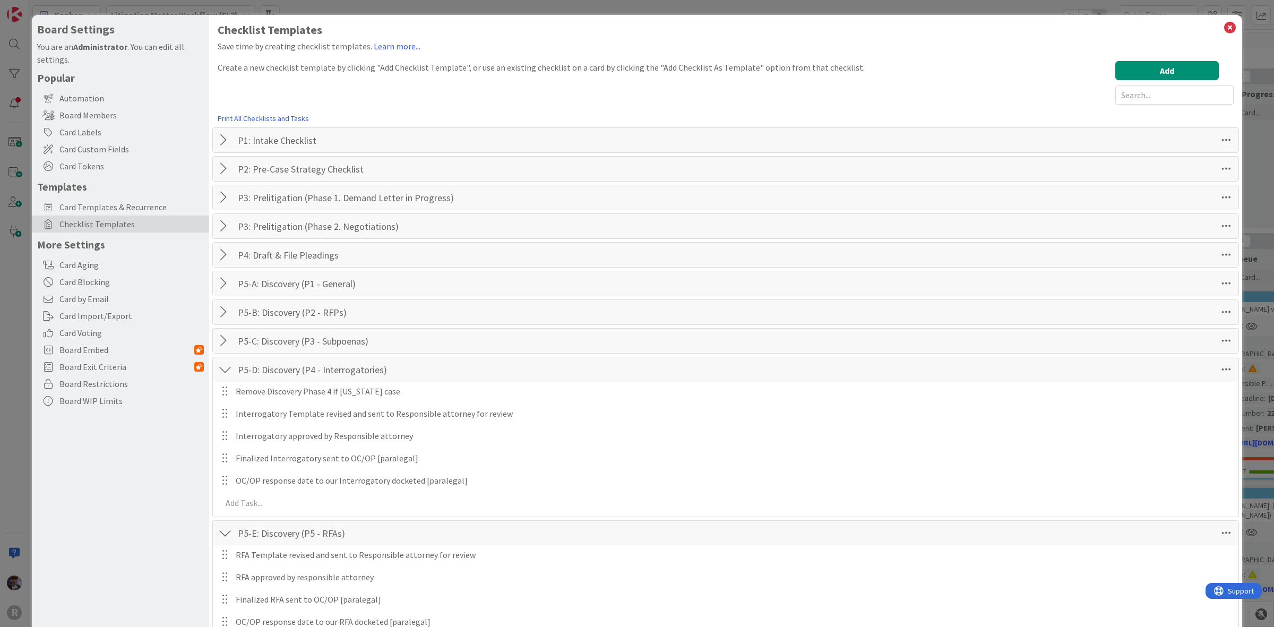
click at [220, 369] on div at bounding box center [225, 369] width 14 height 19
click at [224, 404] on div at bounding box center [225, 398] width 14 height 19
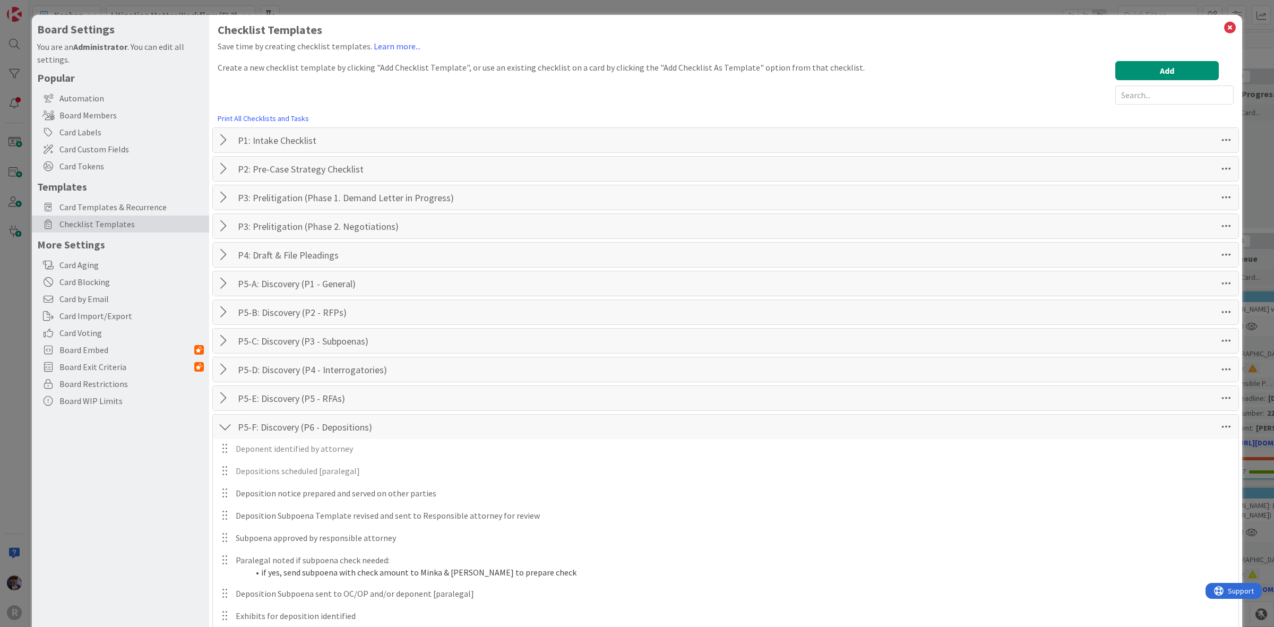
click at [222, 433] on div at bounding box center [225, 426] width 14 height 19
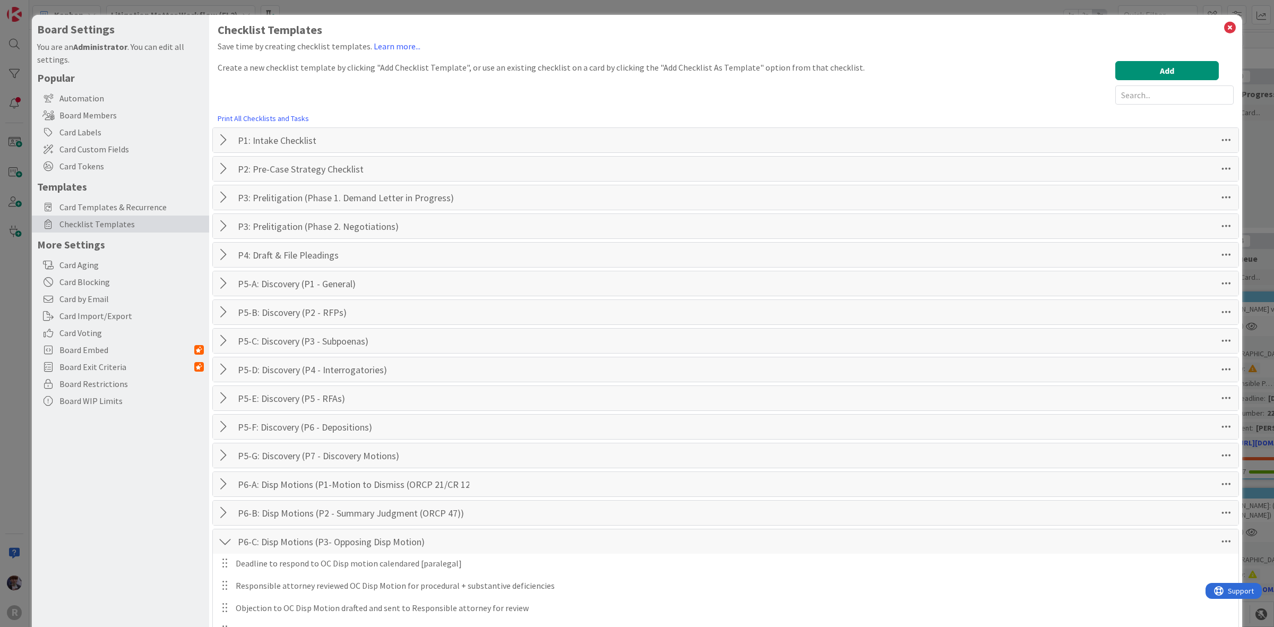
click at [223, 547] on div at bounding box center [225, 541] width 14 height 19
click at [115, 209] on span "Card Templates & Recurrence" at bounding box center [131, 207] width 144 height 13
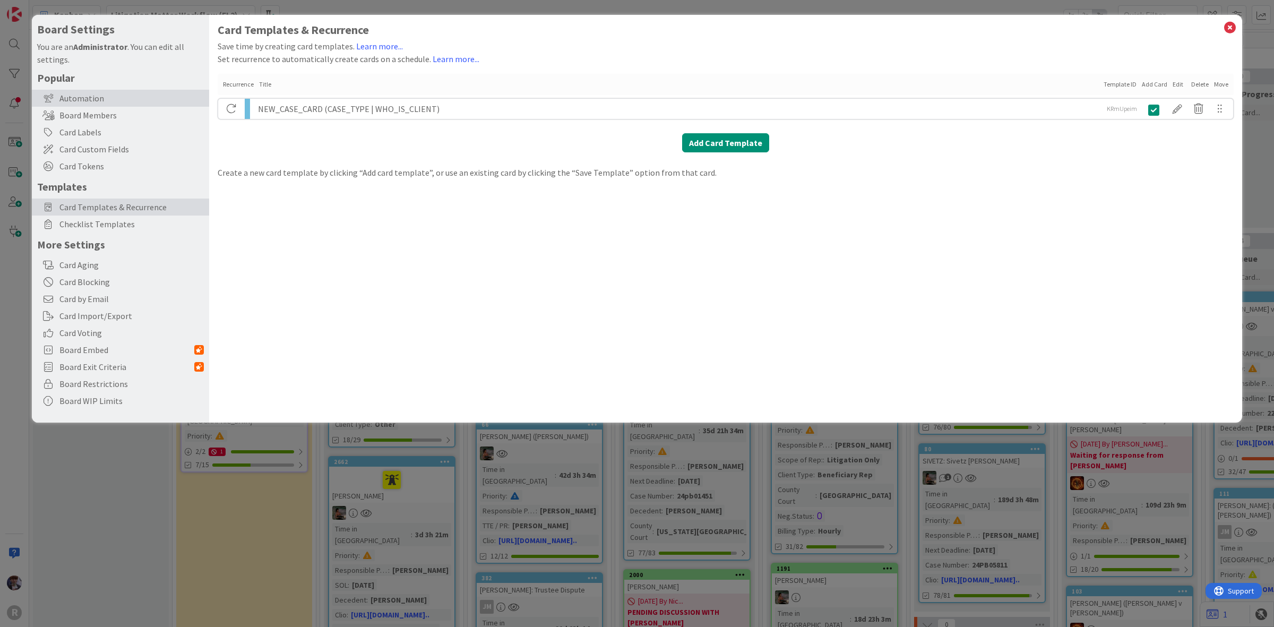
click at [125, 97] on div "Automation" at bounding box center [120, 98] width 177 height 17
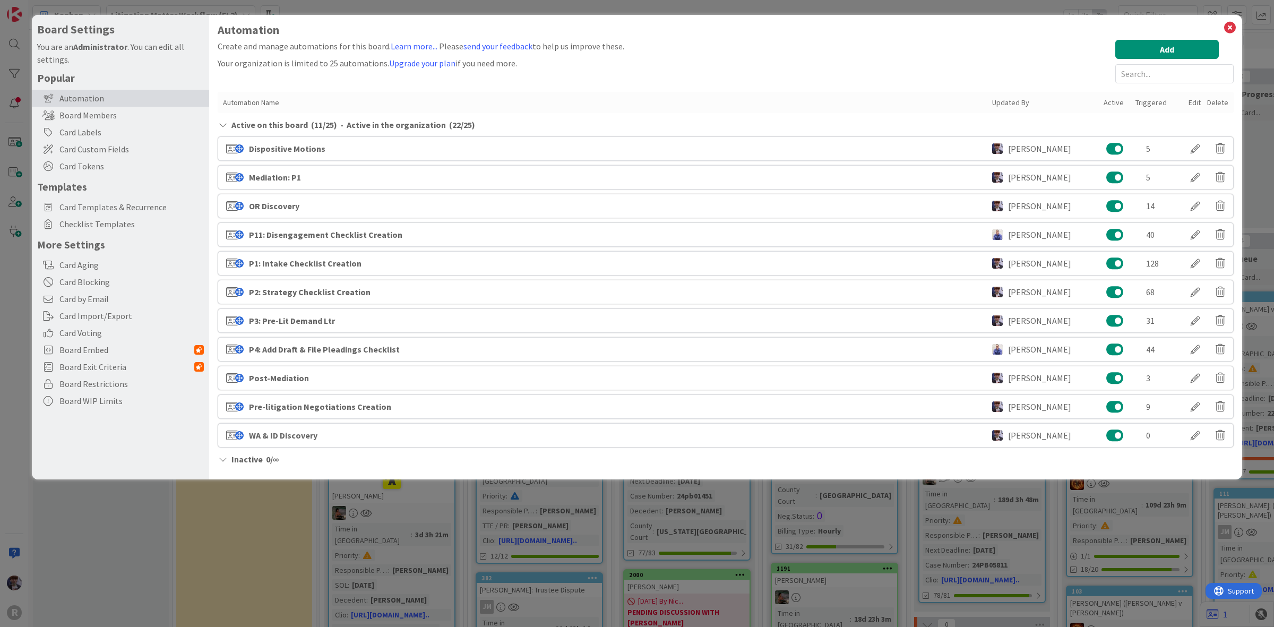
click at [410, 216] on div "OR Discovery [PERSON_NAME] 14" at bounding box center [726, 206] width 1016 height 24
click at [1195, 209] on div at bounding box center [1196, 206] width 30 height 18
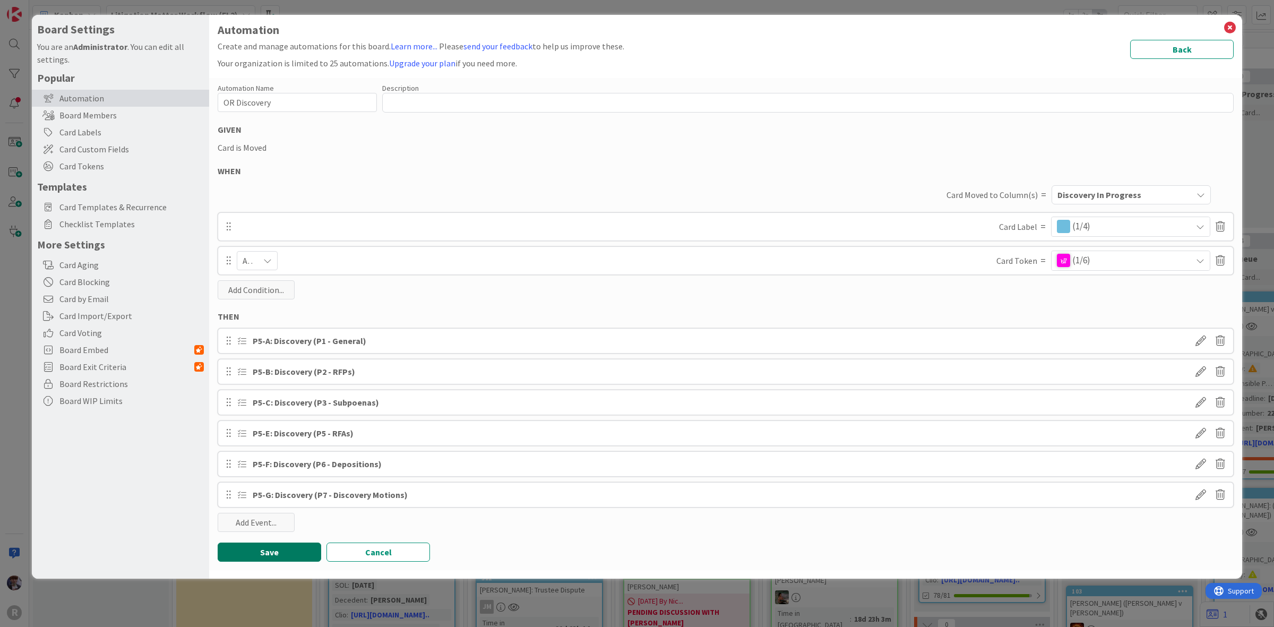
click at [277, 553] on button "Save" at bounding box center [270, 551] width 104 height 19
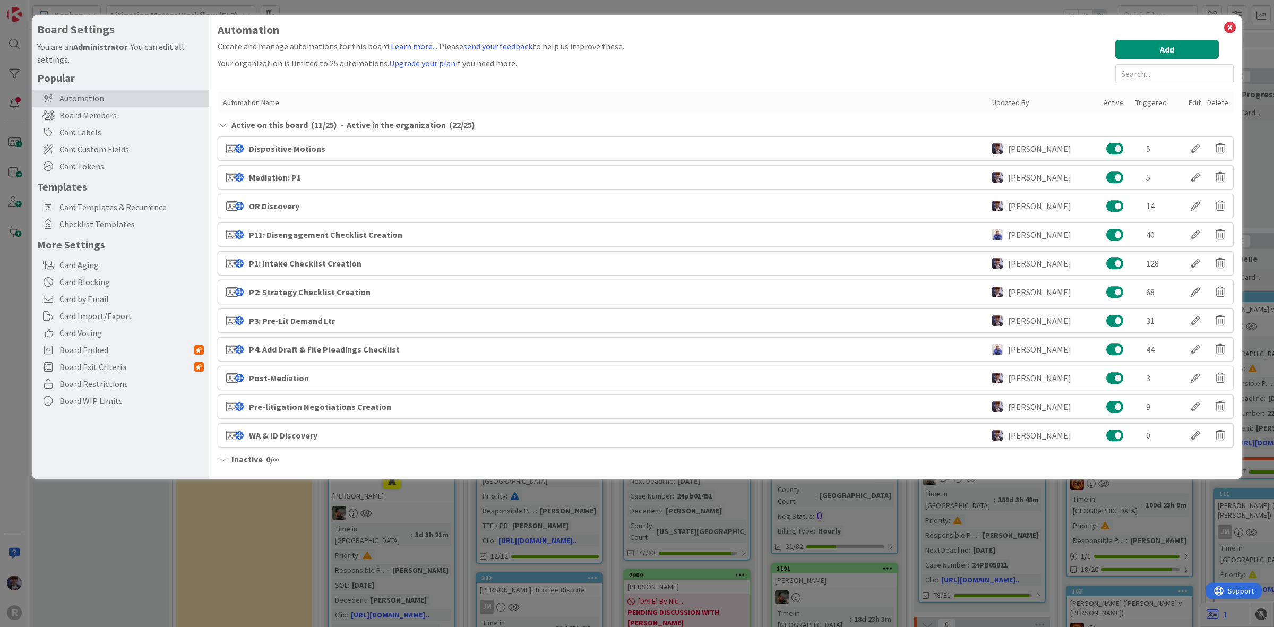
click at [838, 202] on div "OR Discovery [PERSON_NAME] 14" at bounding box center [726, 206] width 1016 height 24
click at [1118, 208] on button at bounding box center [1115, 206] width 18 height 14
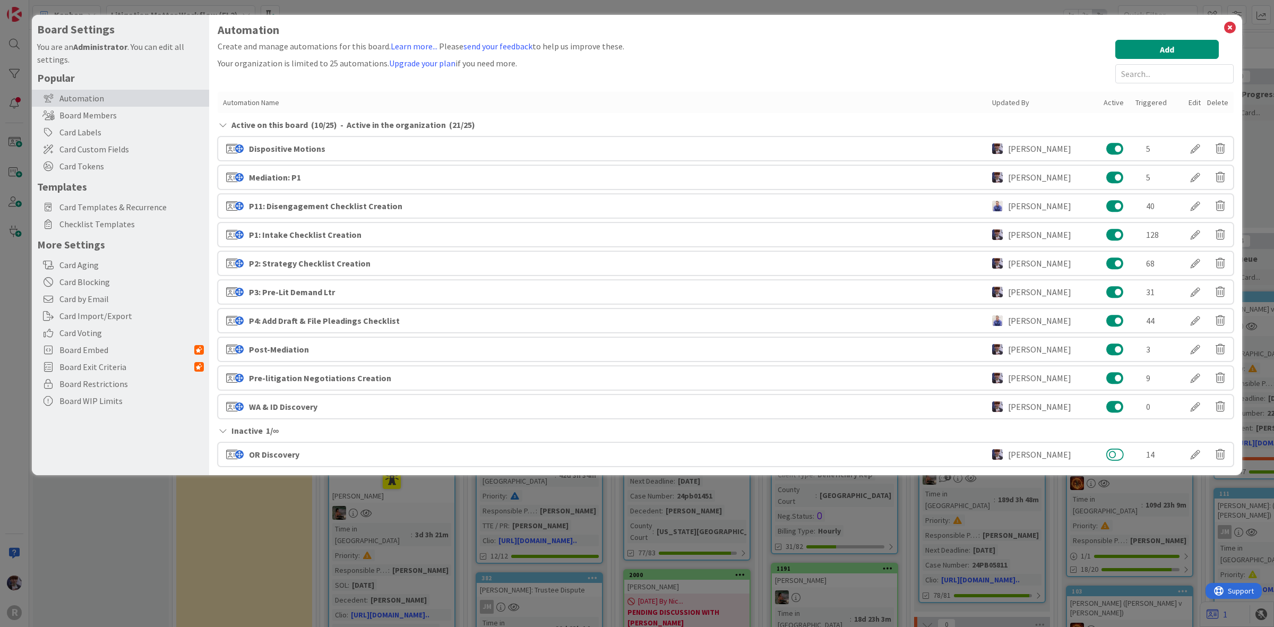
click at [1123, 455] on button at bounding box center [1115, 454] width 18 height 14
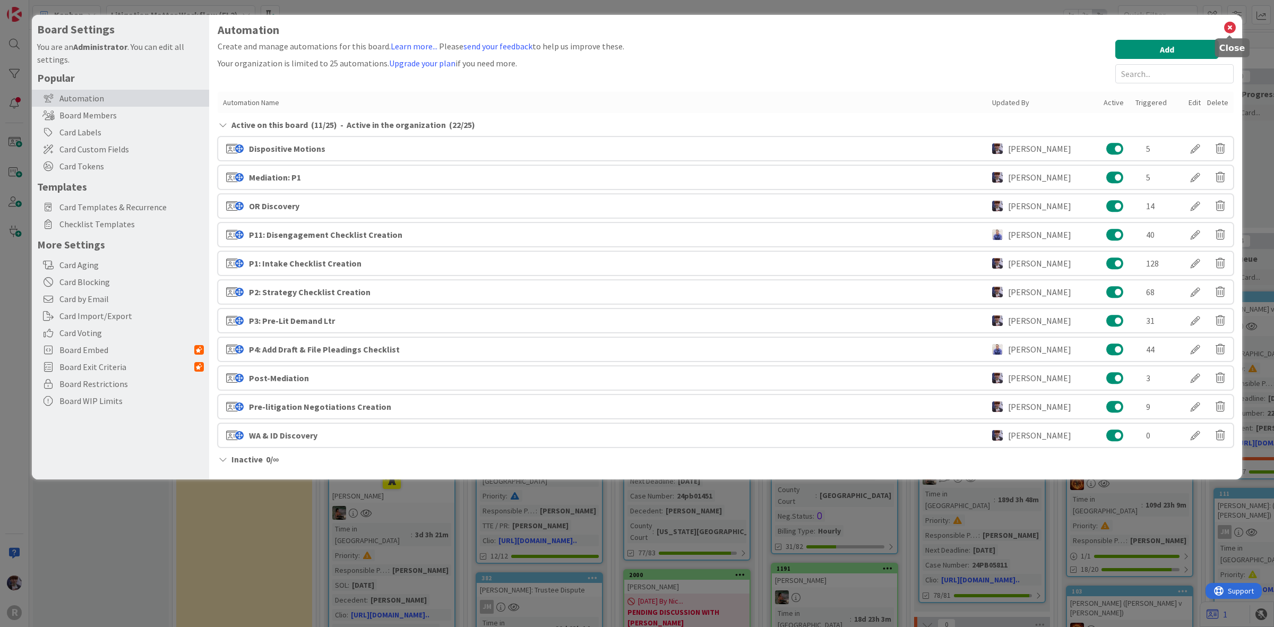
click at [1234, 28] on icon at bounding box center [1230, 27] width 14 height 15
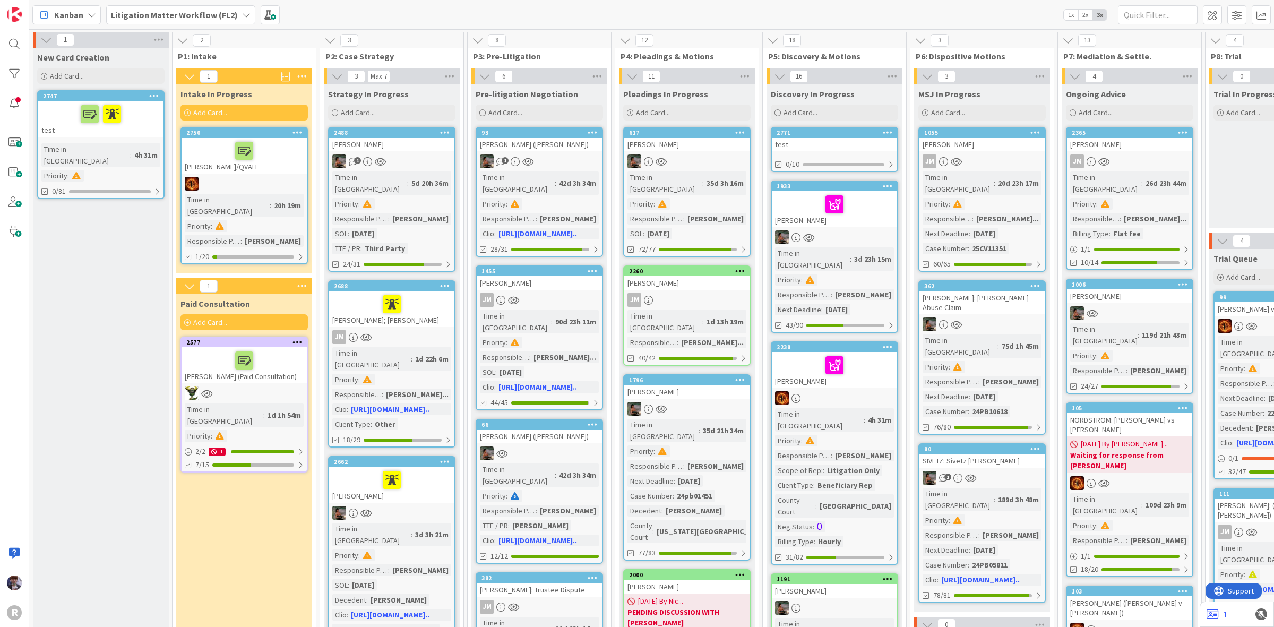
click at [803, 144] on div "test" at bounding box center [834, 144] width 125 height 14
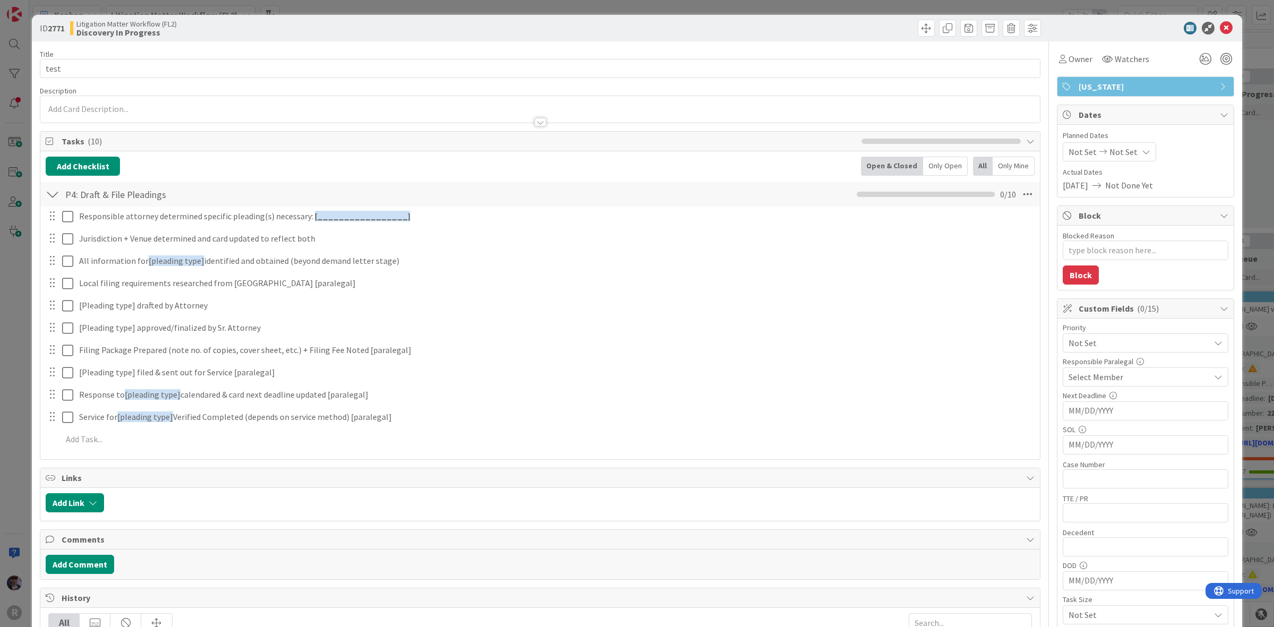
type textarea "x"
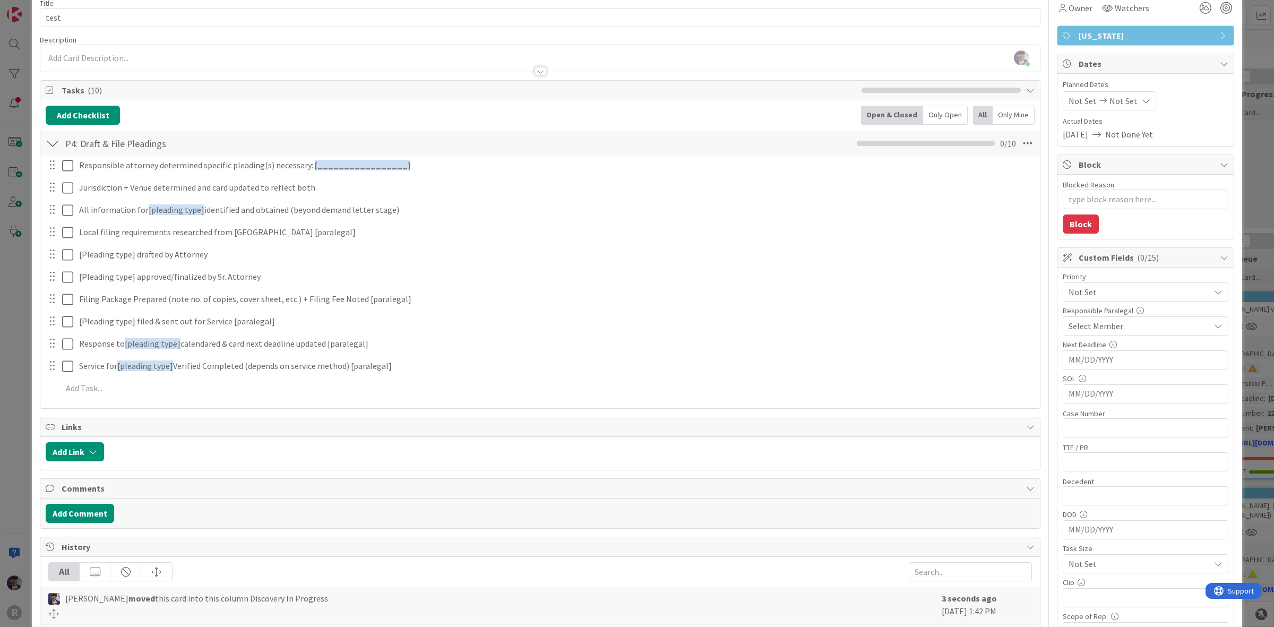
scroll to position [66, 0]
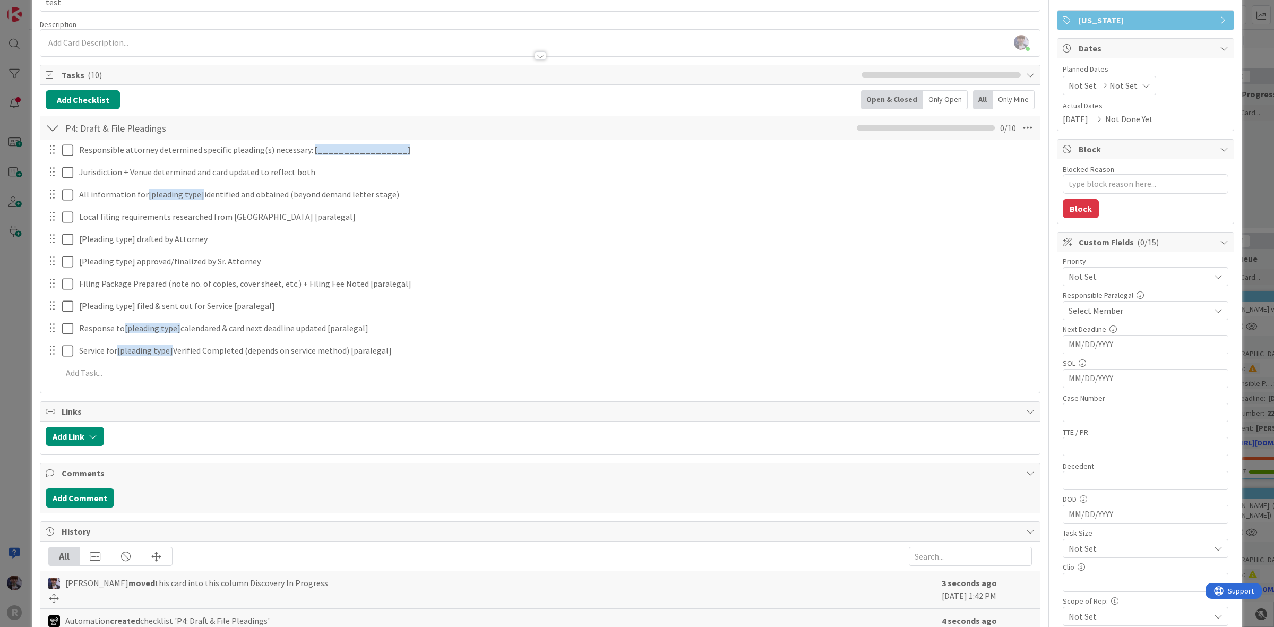
click at [30, 412] on div "ID 2771 Litigation Matter Workflow (FL2) Discovery In Progress Title 4 / 128 te…" at bounding box center [637, 313] width 1274 height 627
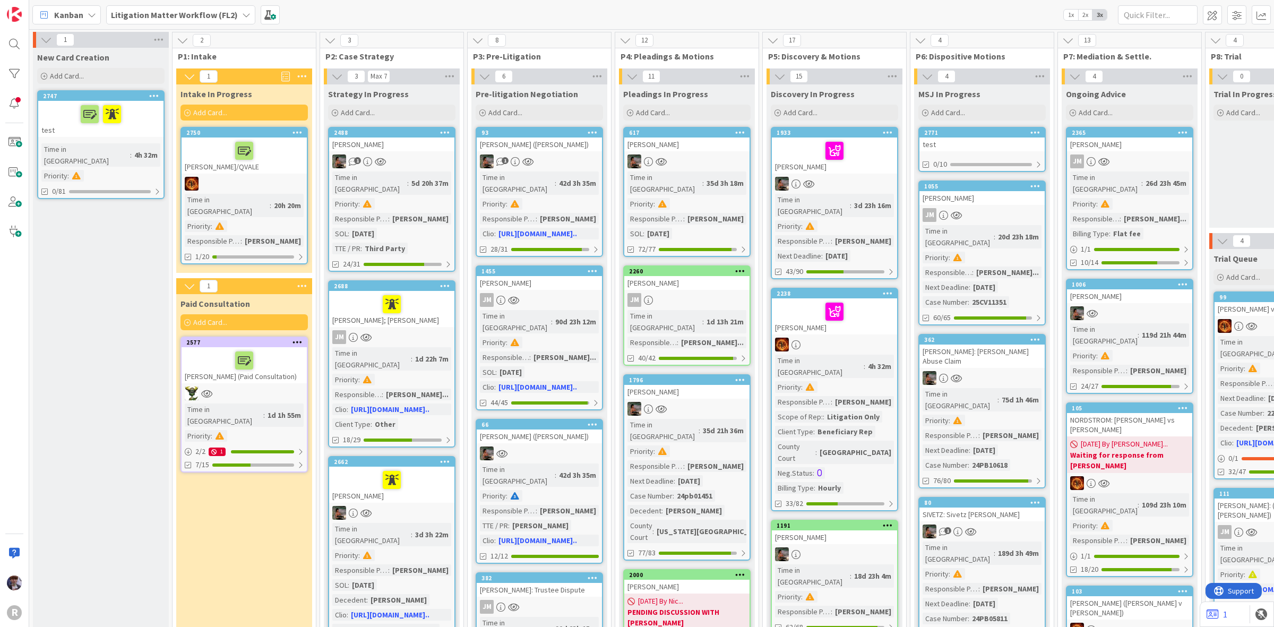
drag, startPoint x: 836, startPoint y: 148, endPoint x: 984, endPoint y: 126, distance: 149.1
click at [985, 127] on link "2771 test 0/10" at bounding box center [981, 149] width 127 height 45
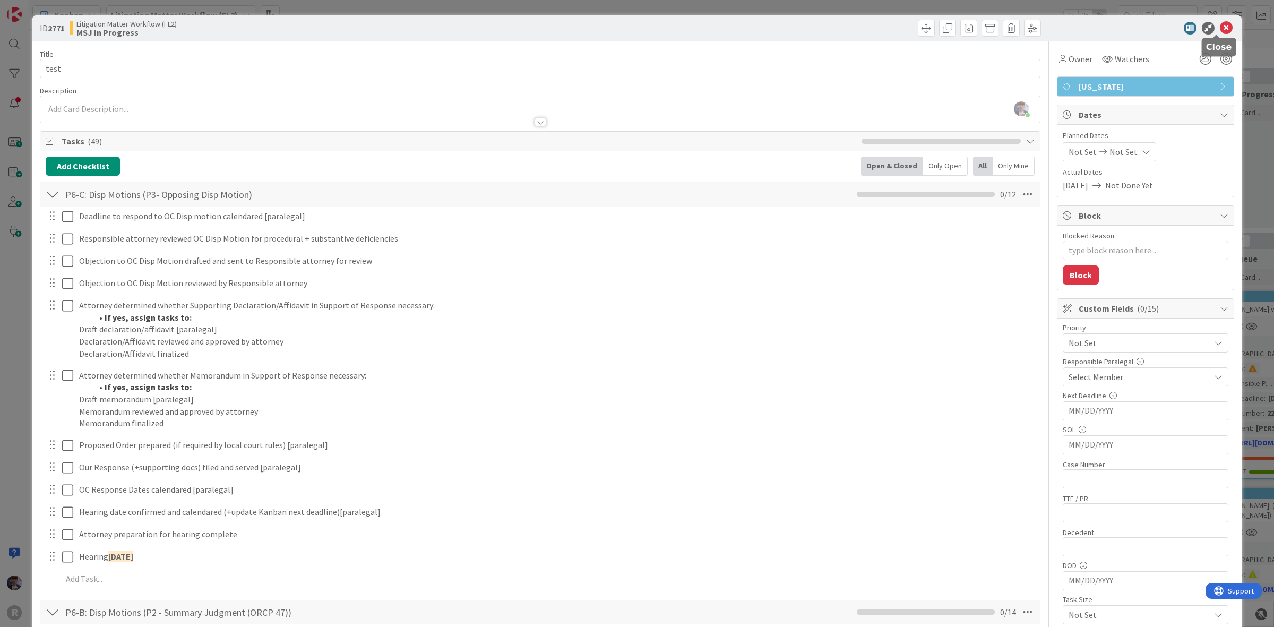
click at [1220, 30] on icon at bounding box center [1226, 28] width 13 height 13
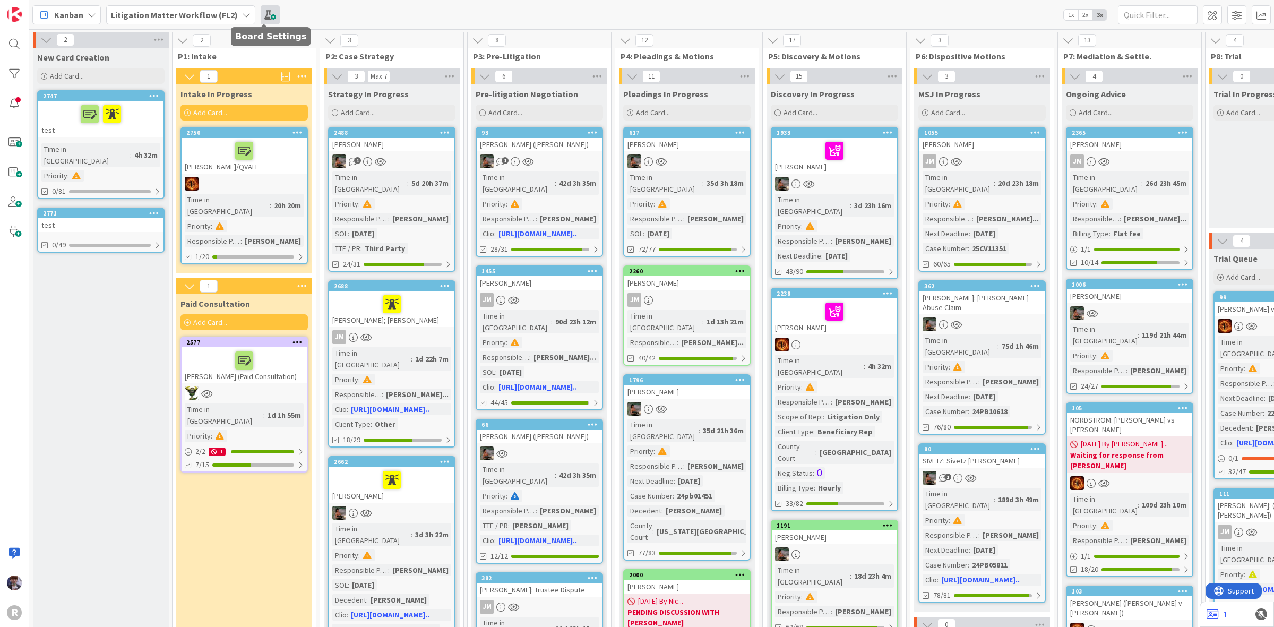
click at [267, 21] on span at bounding box center [270, 14] width 19 height 19
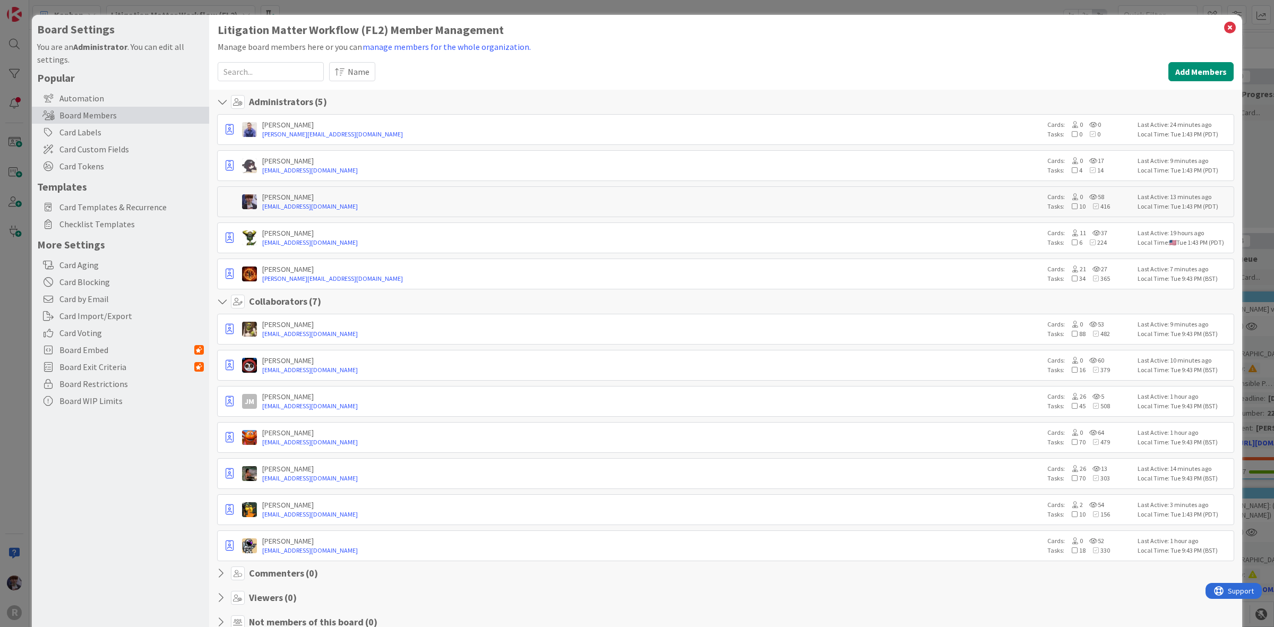
click at [5, 268] on div "Board Settings You are an Administrator . You can edit all settings. Popular Au…" at bounding box center [637, 313] width 1274 height 627
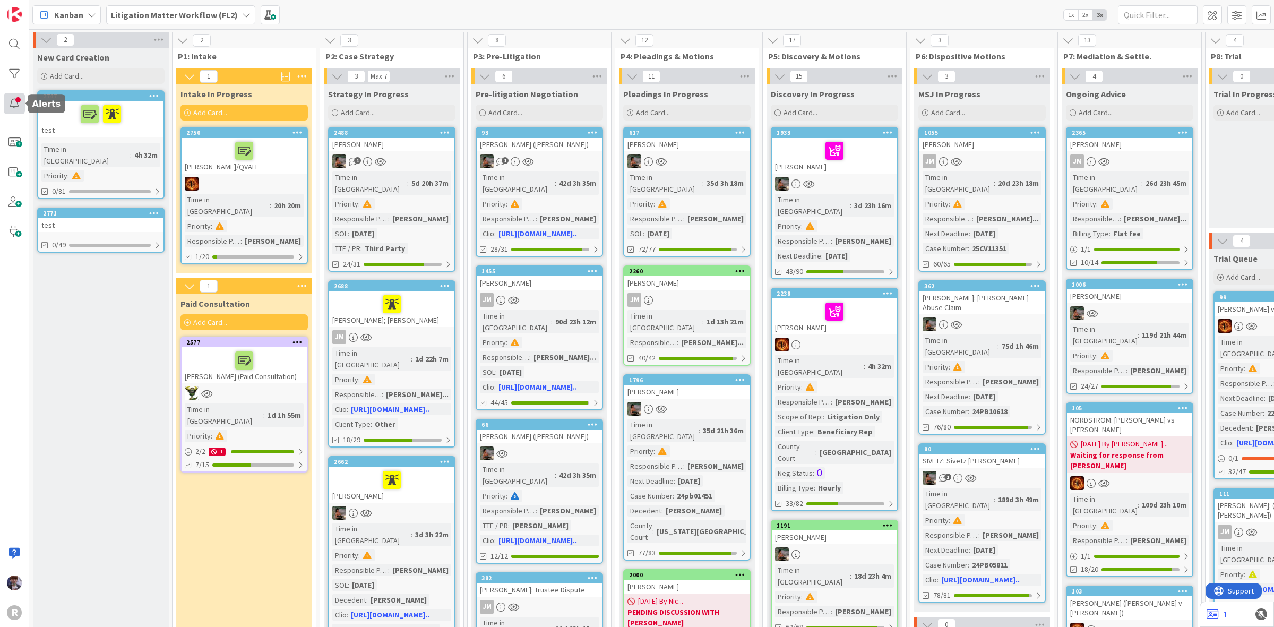
click at [17, 96] on div at bounding box center [14, 103] width 21 height 21
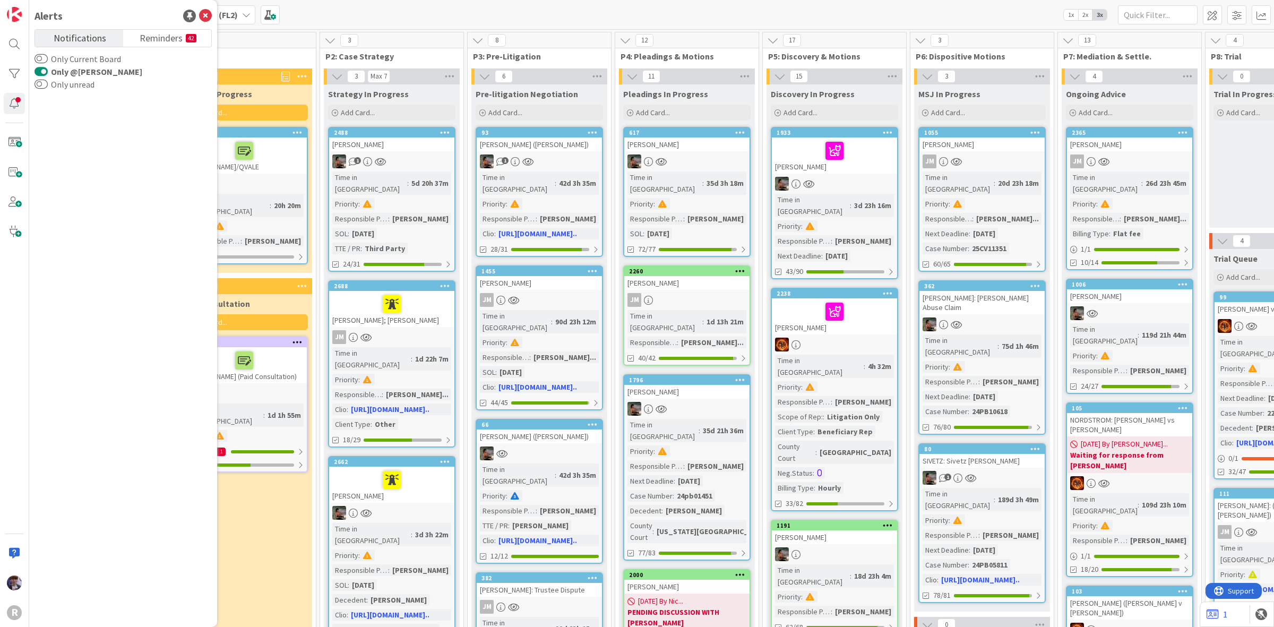
click at [288, 48] on div "2" at bounding box center [244, 40] width 143 height 16
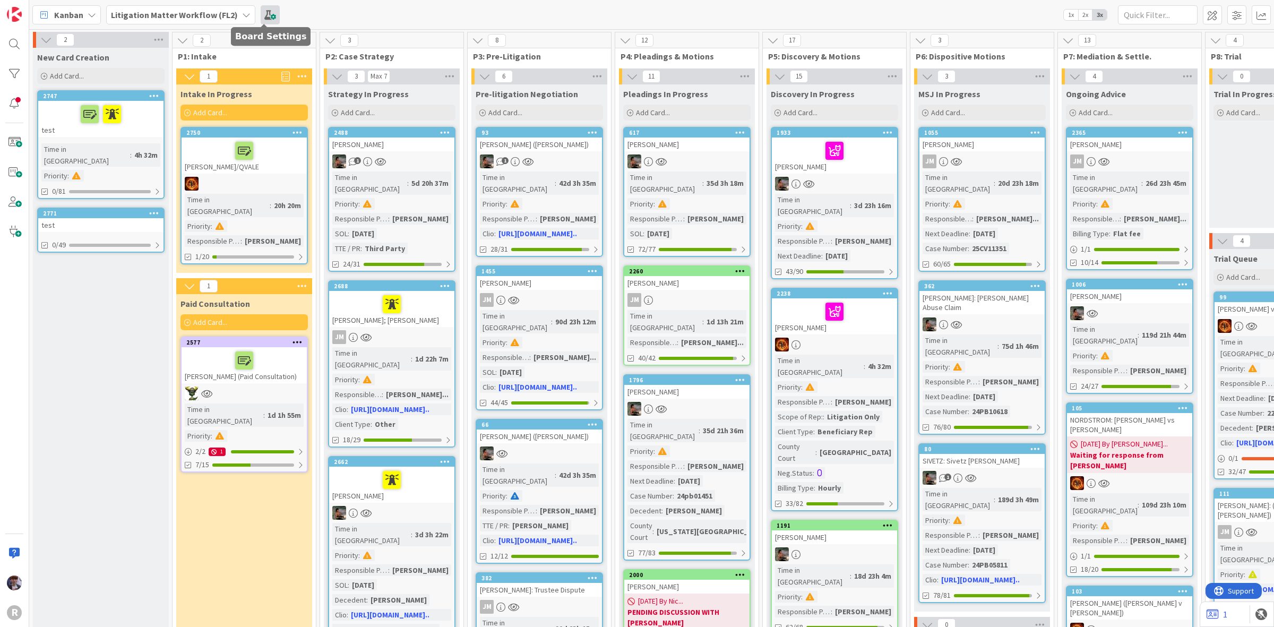
click at [264, 22] on span at bounding box center [270, 14] width 19 height 19
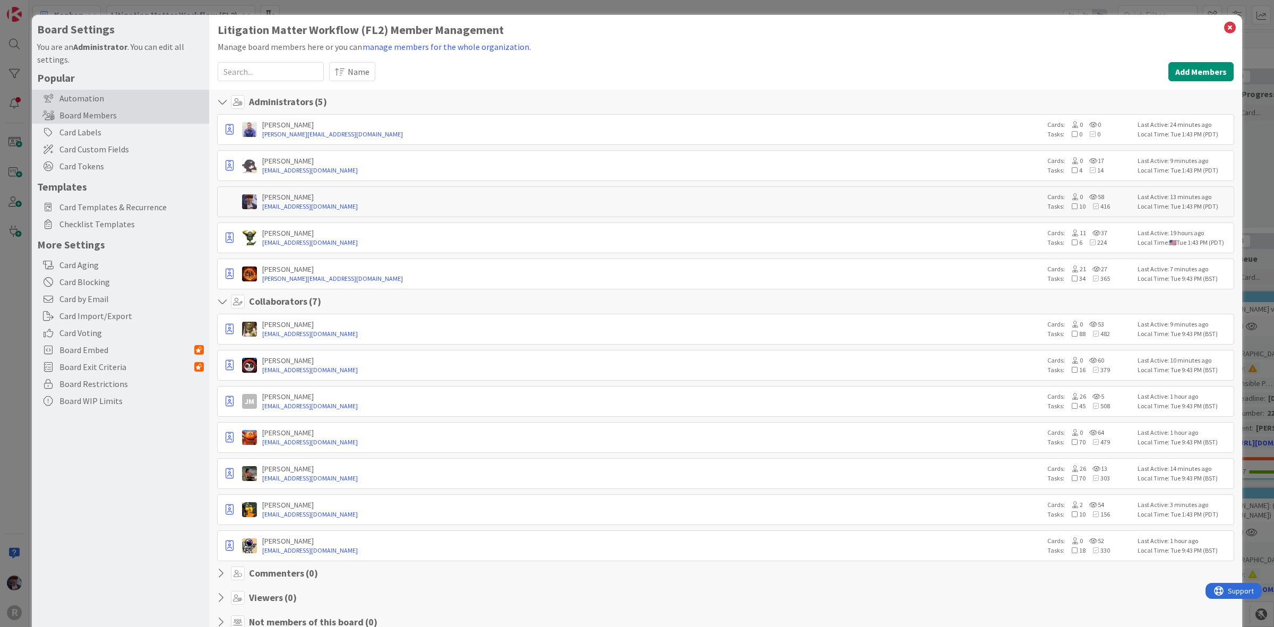
click at [108, 102] on div "Automation" at bounding box center [120, 98] width 177 height 17
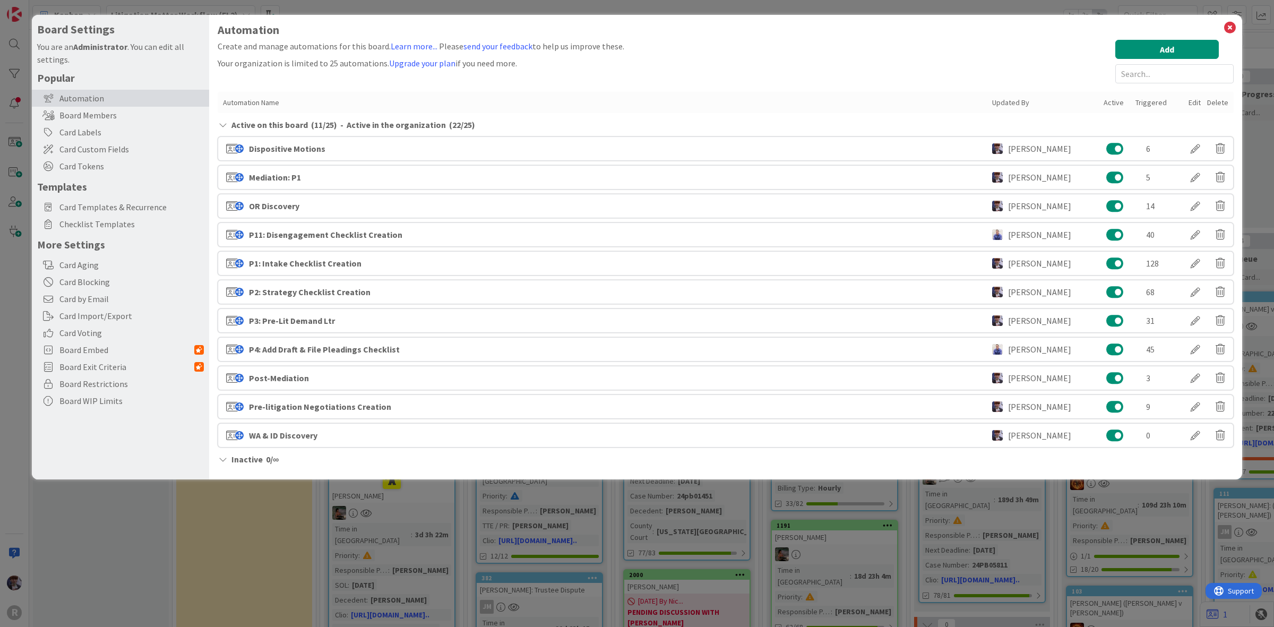
click at [296, 208] on div "OR Discovery" at bounding box center [274, 206] width 50 height 13
click at [1193, 206] on div at bounding box center [1196, 206] width 30 height 18
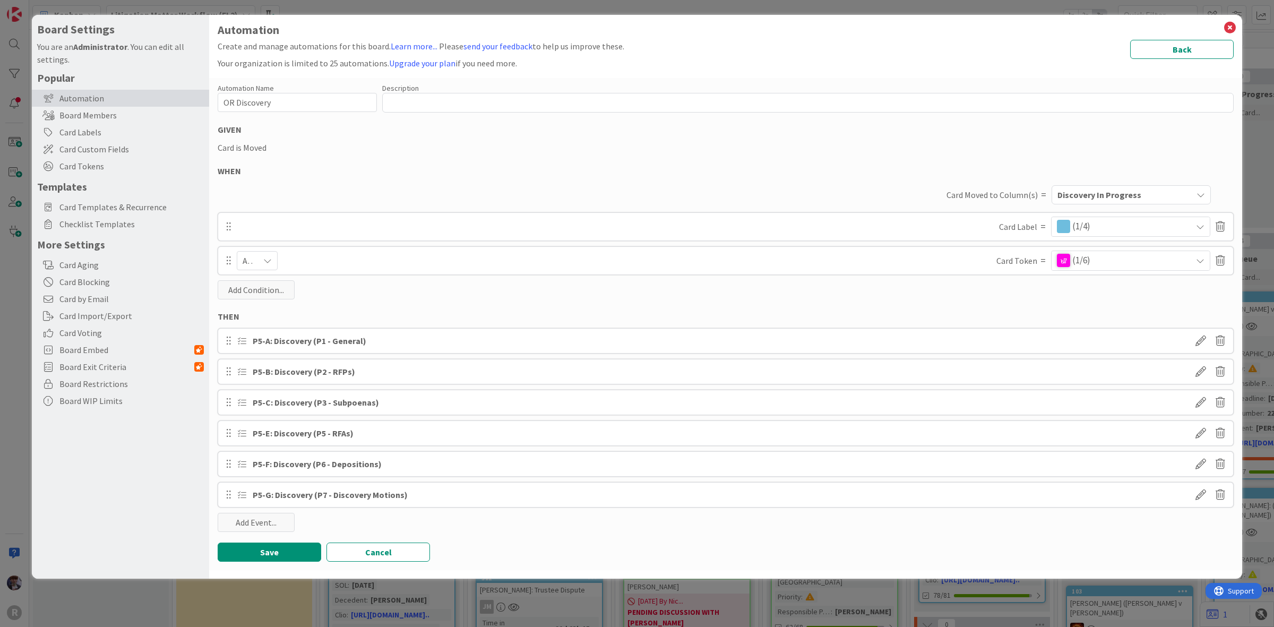
click at [1088, 197] on span "Discovery In Progress" at bounding box center [1099, 195] width 84 height 14
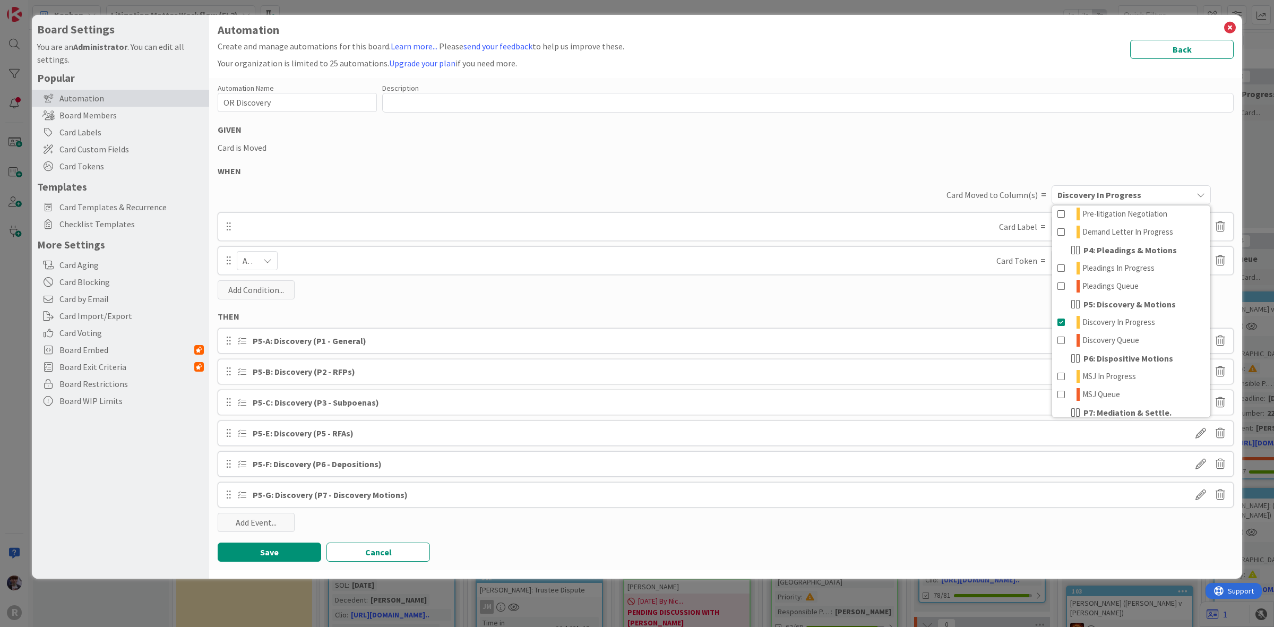
scroll to position [199, 0]
click at [1057, 167] on div "WHEN" at bounding box center [726, 171] width 1016 height 13
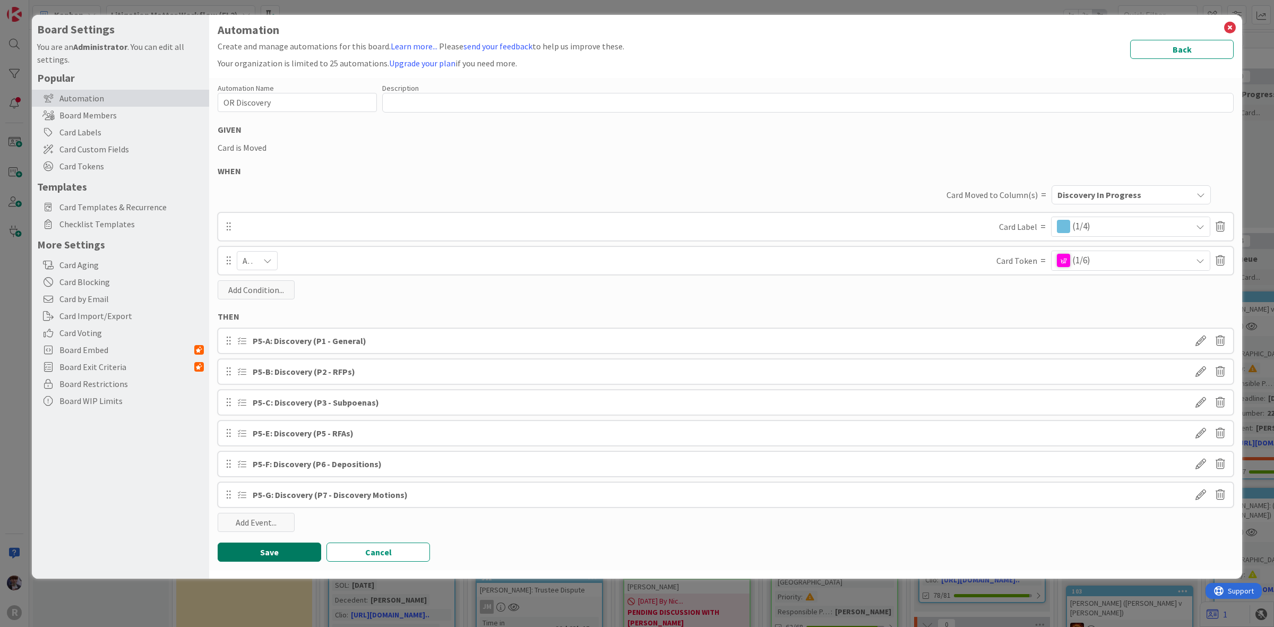
click at [275, 554] on button "Save" at bounding box center [270, 551] width 104 height 19
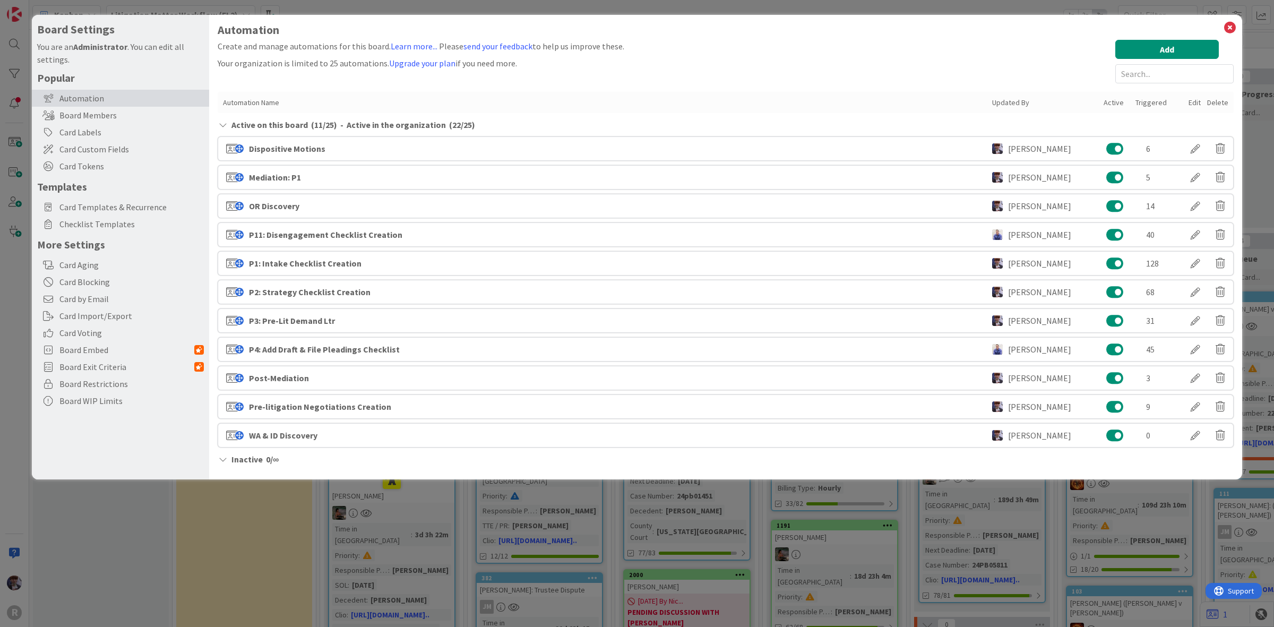
click at [270, 533] on div "Board Settings You are an Administrator . You can edit all settings. Popular Au…" at bounding box center [637, 313] width 1274 height 627
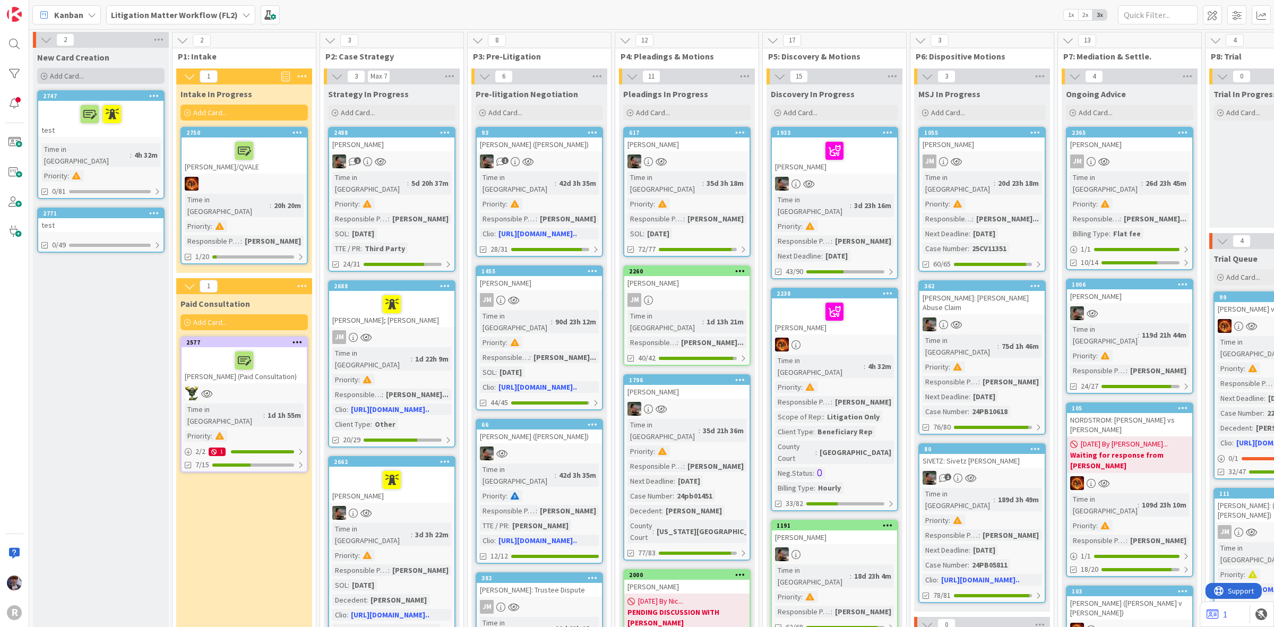
click at [99, 79] on div "Add Card..." at bounding box center [100, 76] width 127 height 16
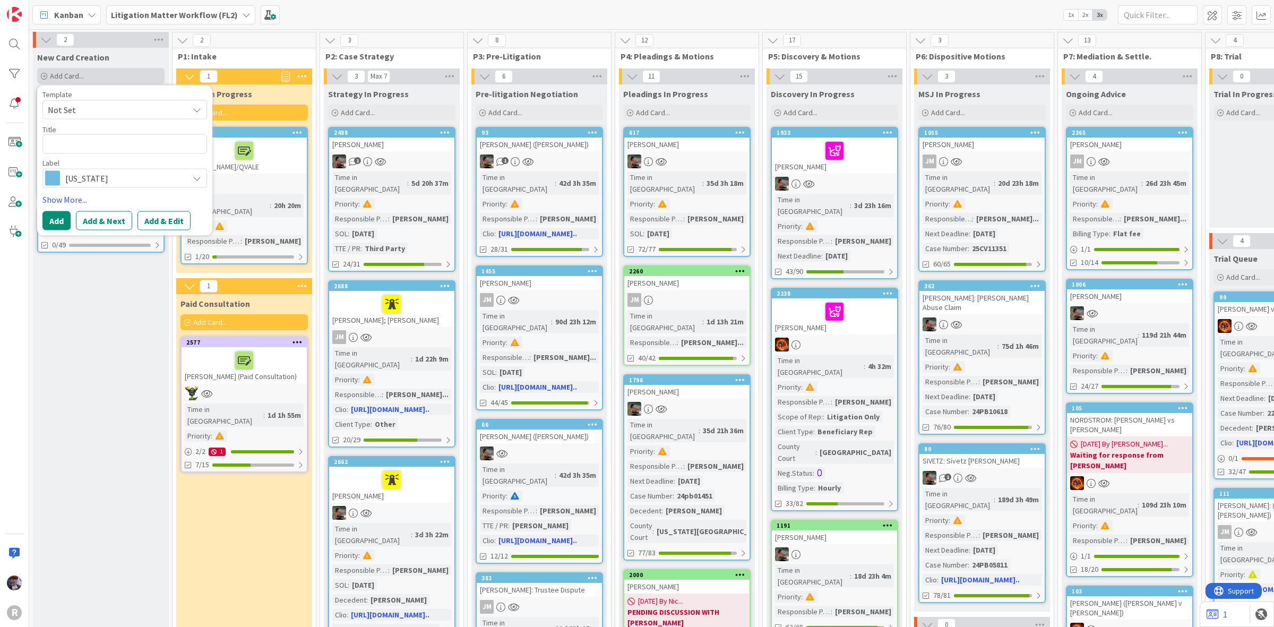
type textarea "x"
type textarea "t"
type textarea "x"
type textarea "te"
type textarea "x"
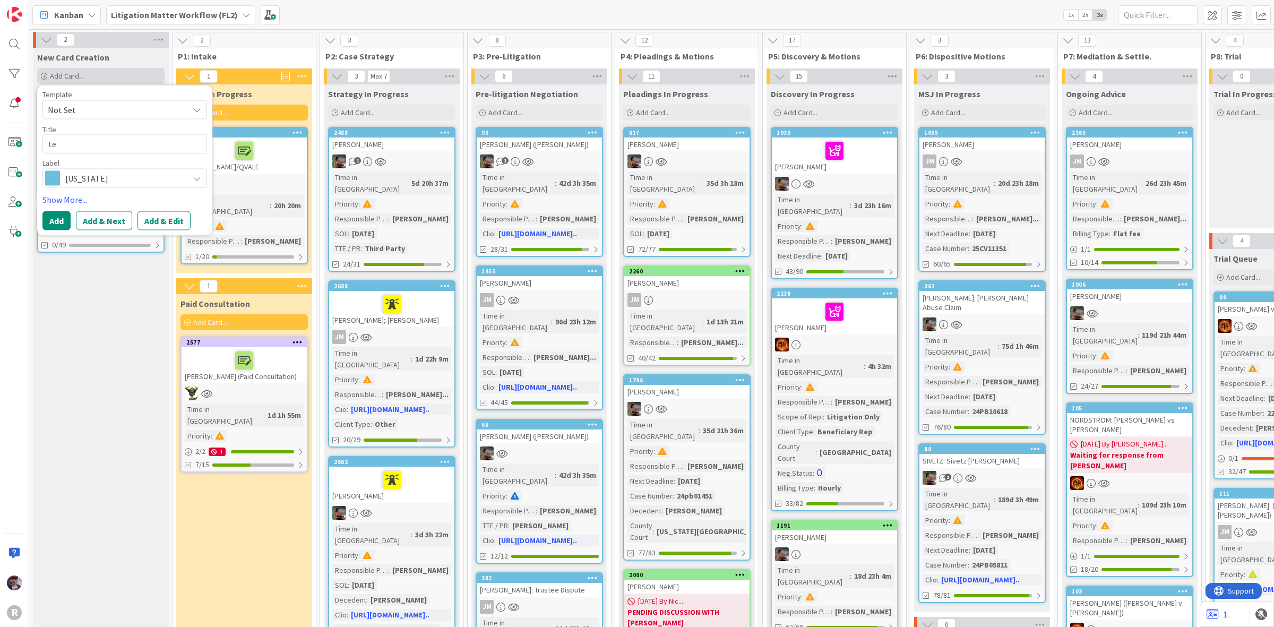
type textarea "tes"
type textarea "x"
type textarea "test"
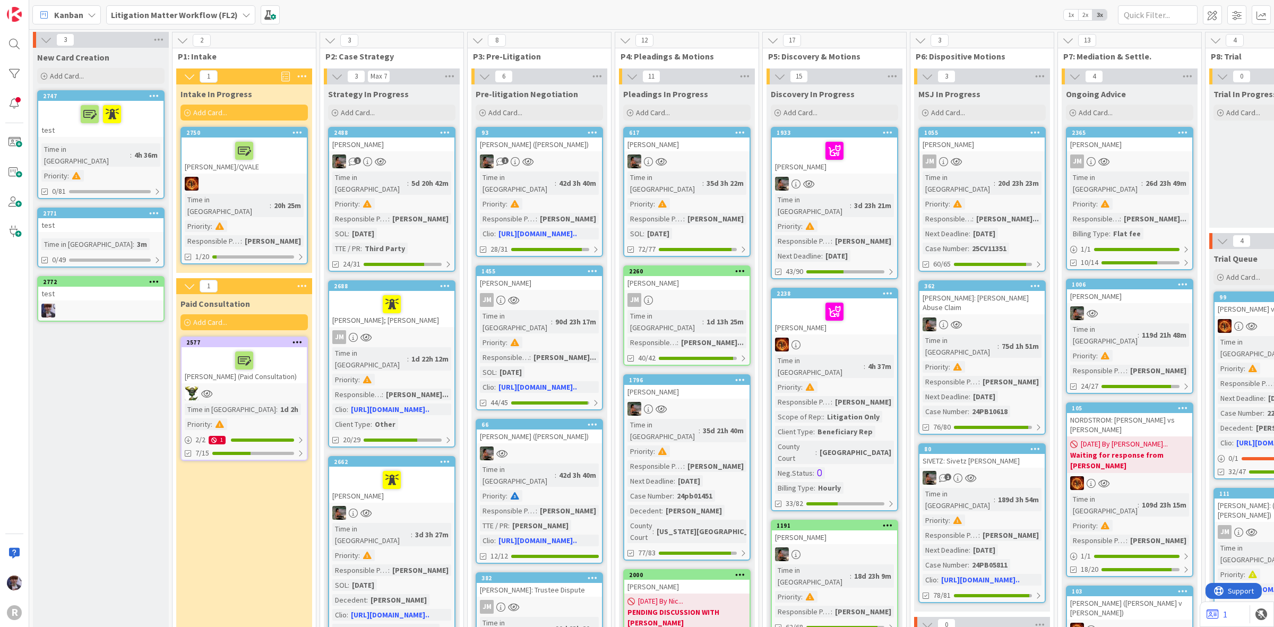
click at [158, 209] on icon at bounding box center [154, 212] width 10 height 7
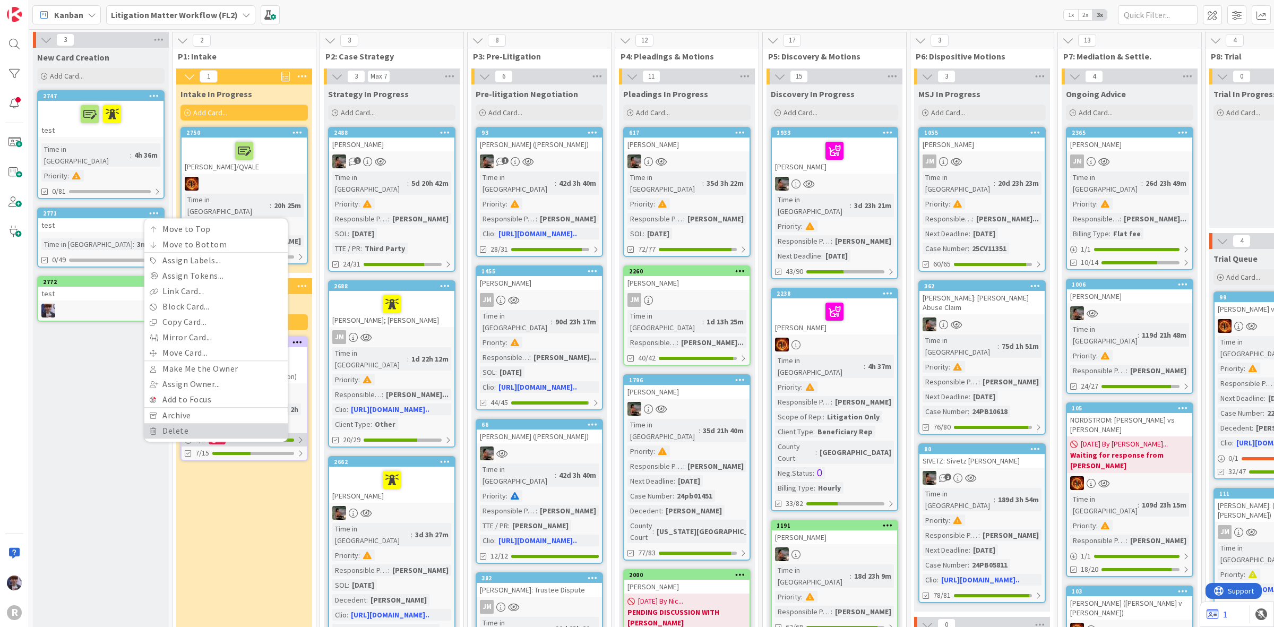
click at [187, 423] on link "Delete" at bounding box center [215, 430] width 143 height 15
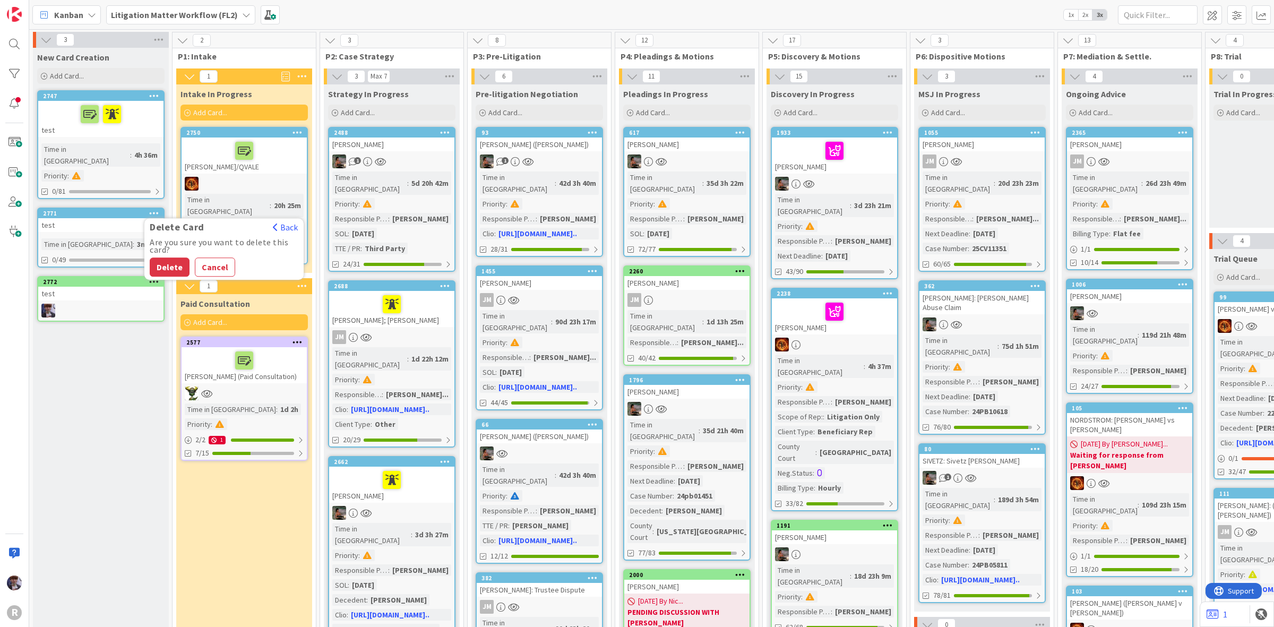
click at [166, 257] on button "Delete" at bounding box center [170, 266] width 40 height 19
